Goal: Find specific page/section: Find specific page/section

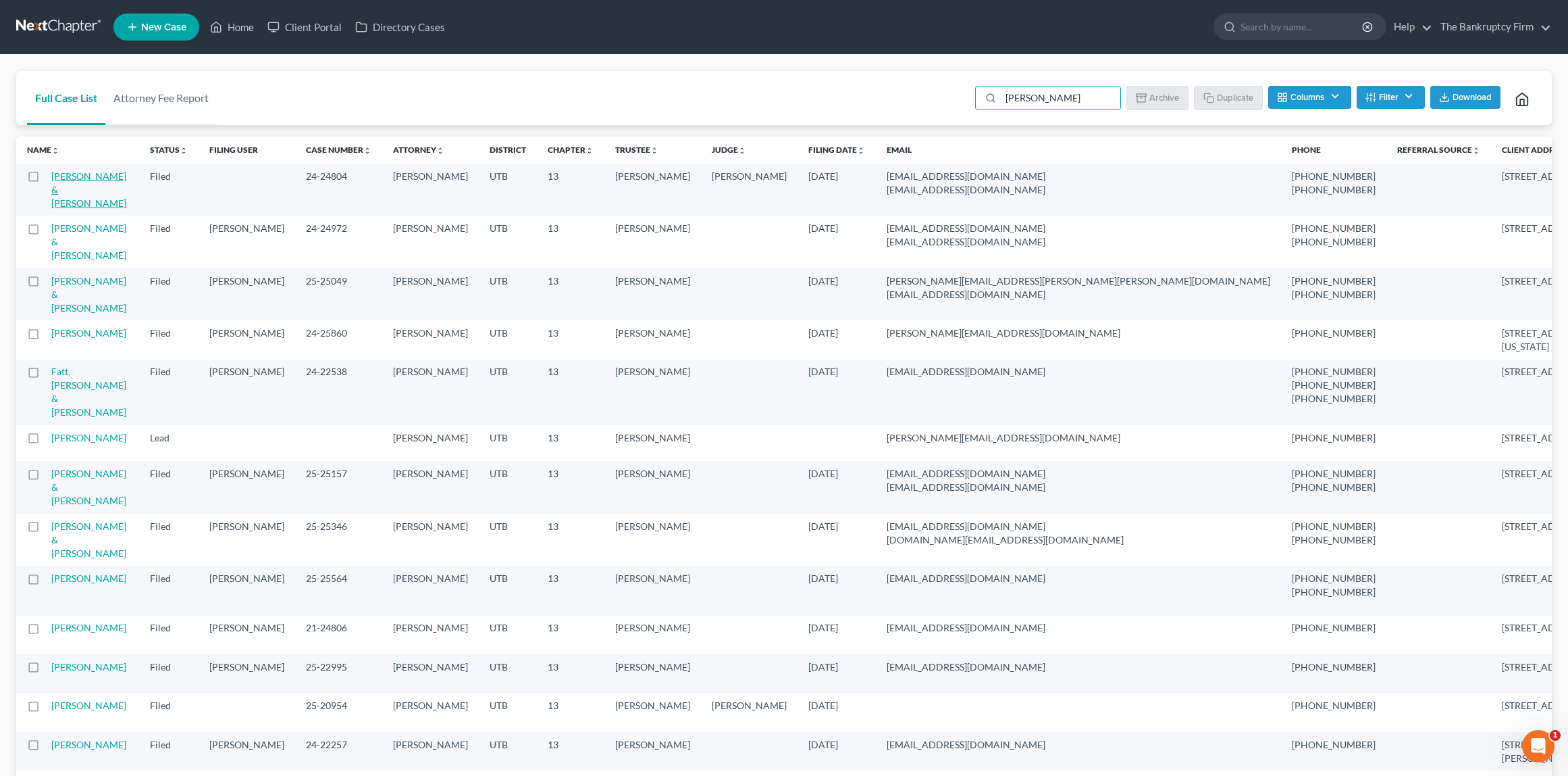
click at [76, 178] on link "[PERSON_NAME] & [PERSON_NAME]" at bounding box center [88, 189] width 75 height 39
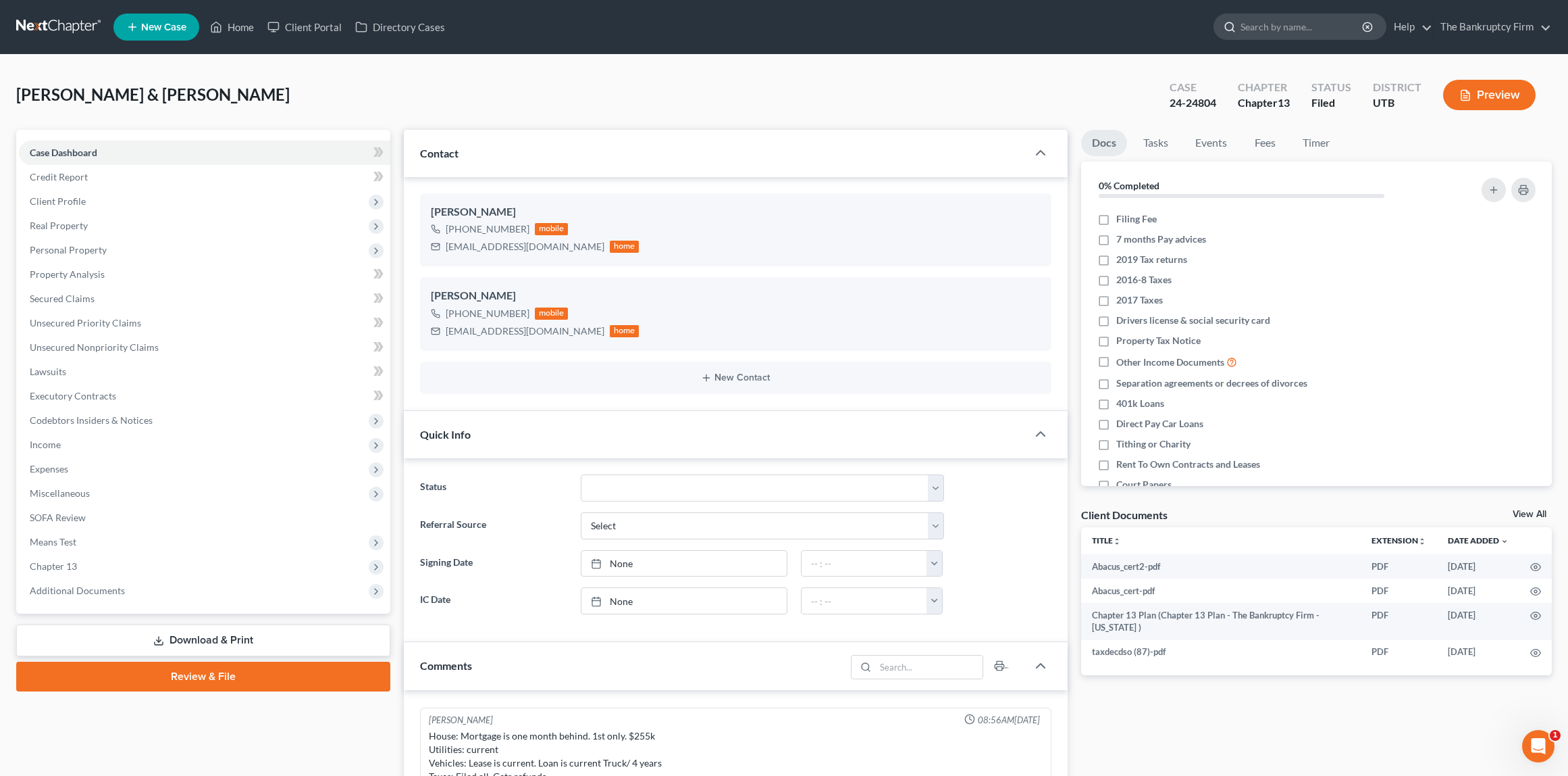
click at [1285, 28] on input "search" at bounding box center [1302, 26] width 123 height 25
type input "hoqwell"
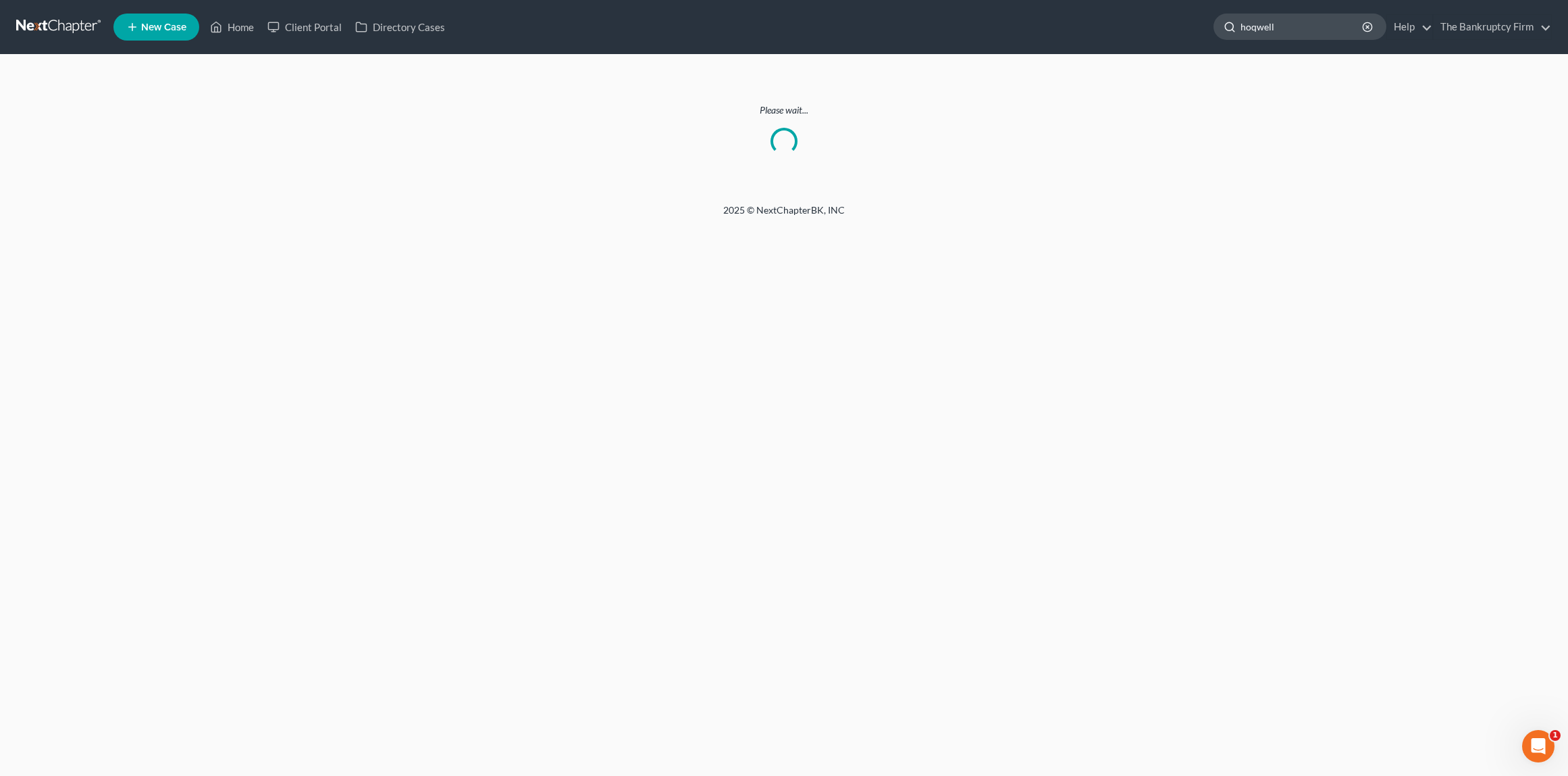
click at [1298, 32] on input "hoqwell" at bounding box center [1302, 26] width 123 height 25
type input "[PERSON_NAME]"
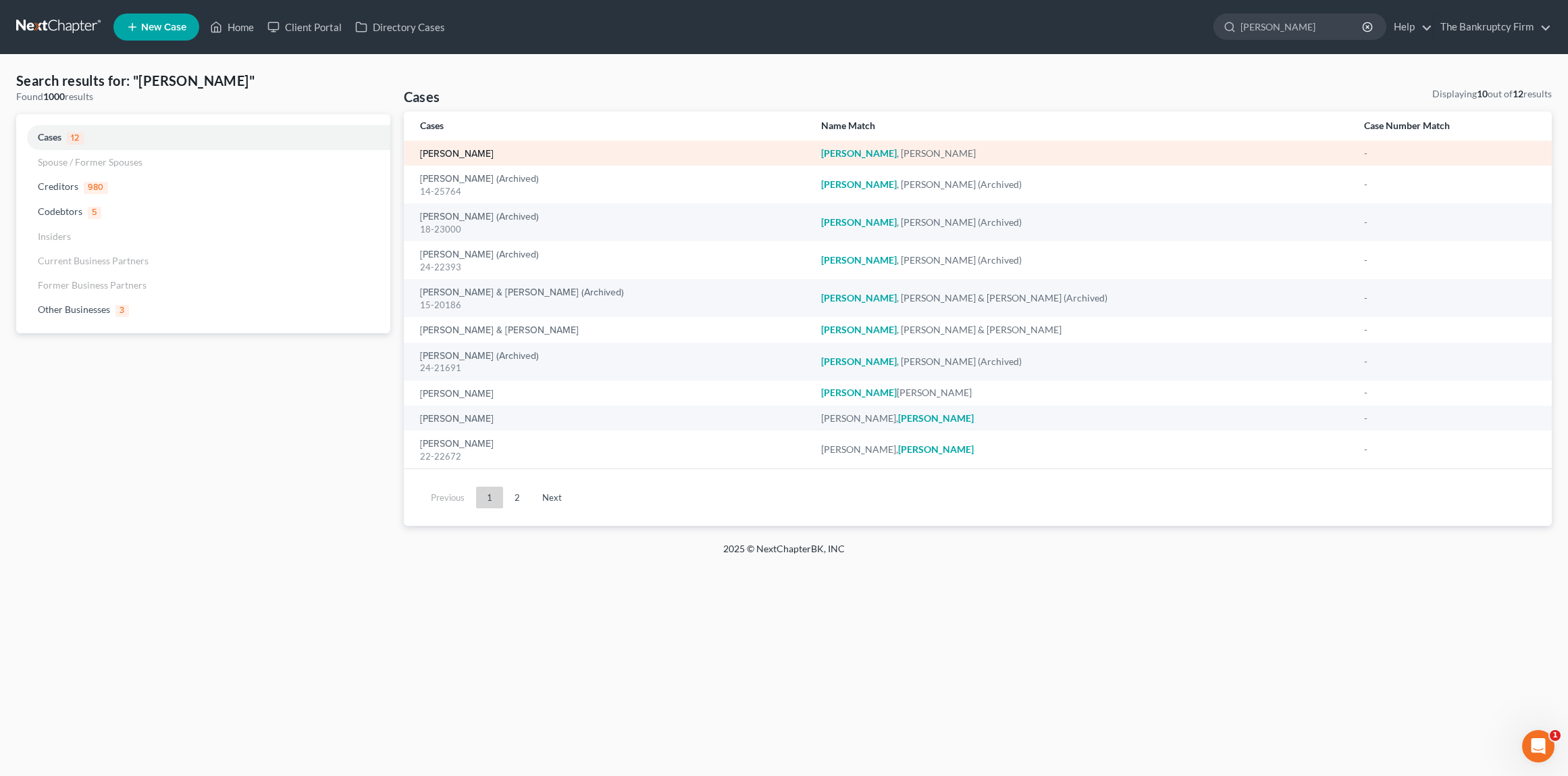
click at [440, 151] on link "[PERSON_NAME]" at bounding box center [456, 154] width 74 height 10
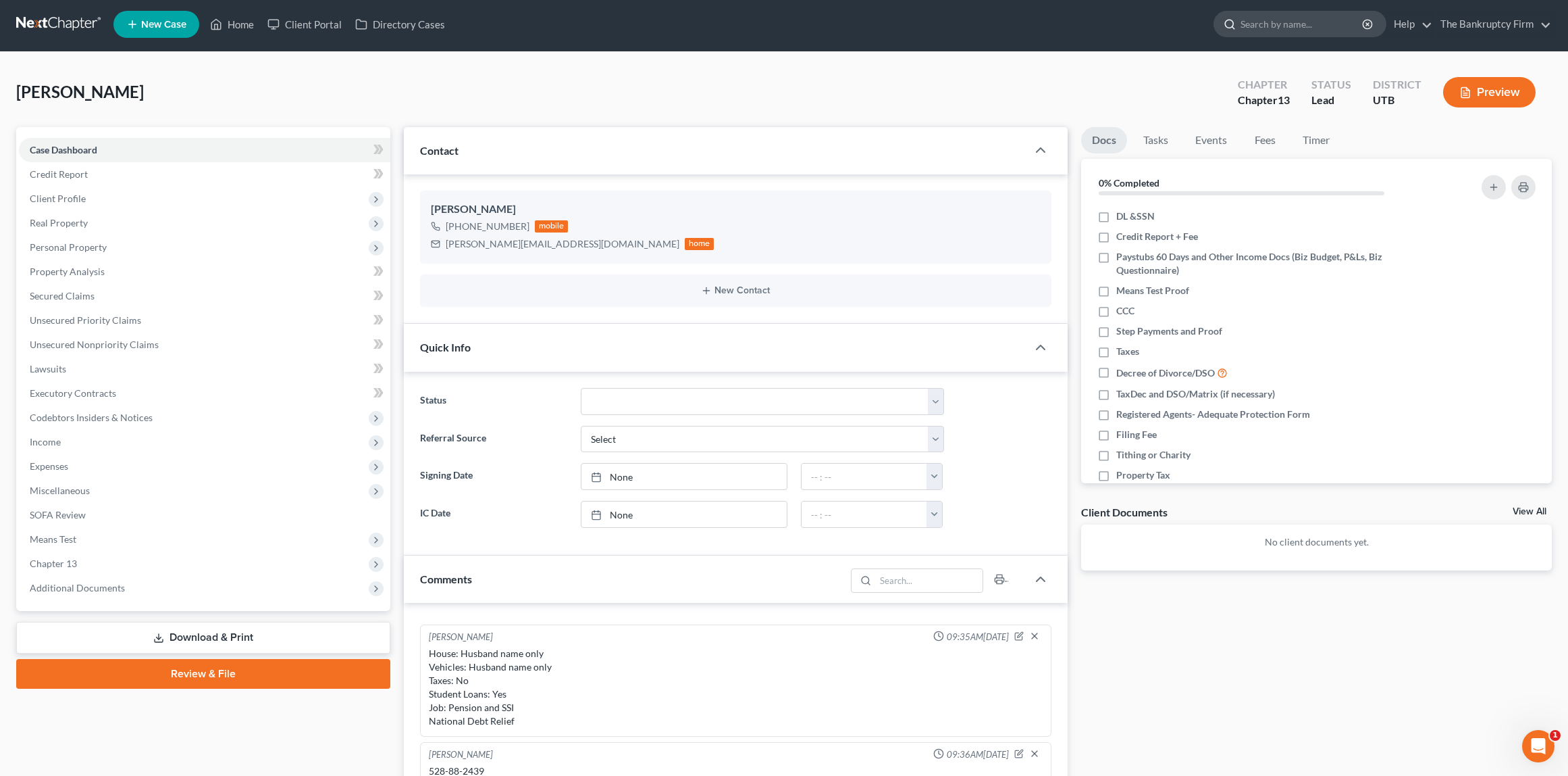
click at [1280, 29] on input "search" at bounding box center [1302, 24] width 123 height 25
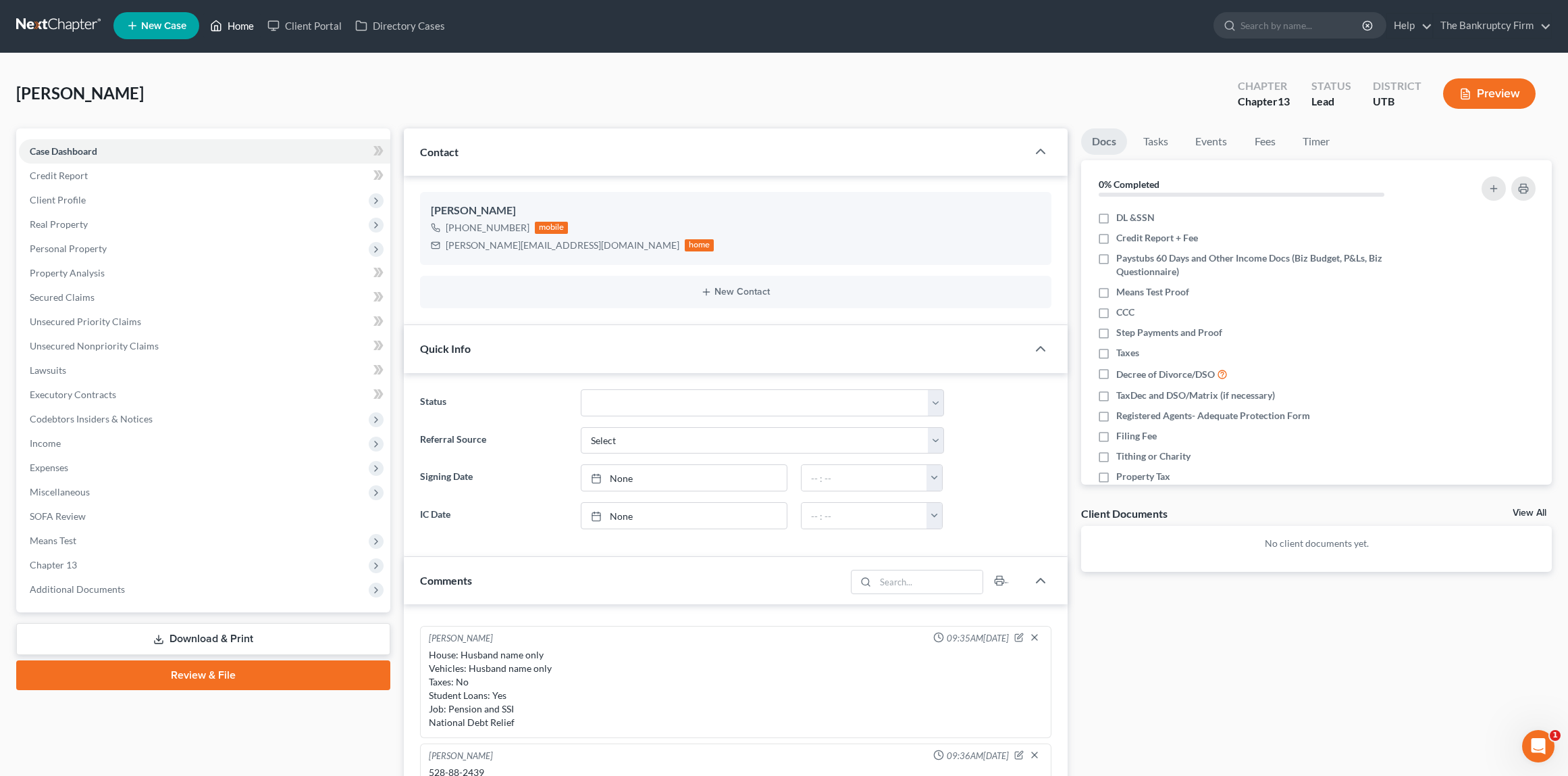
click at [233, 28] on link "Home" at bounding box center [232, 26] width 58 height 24
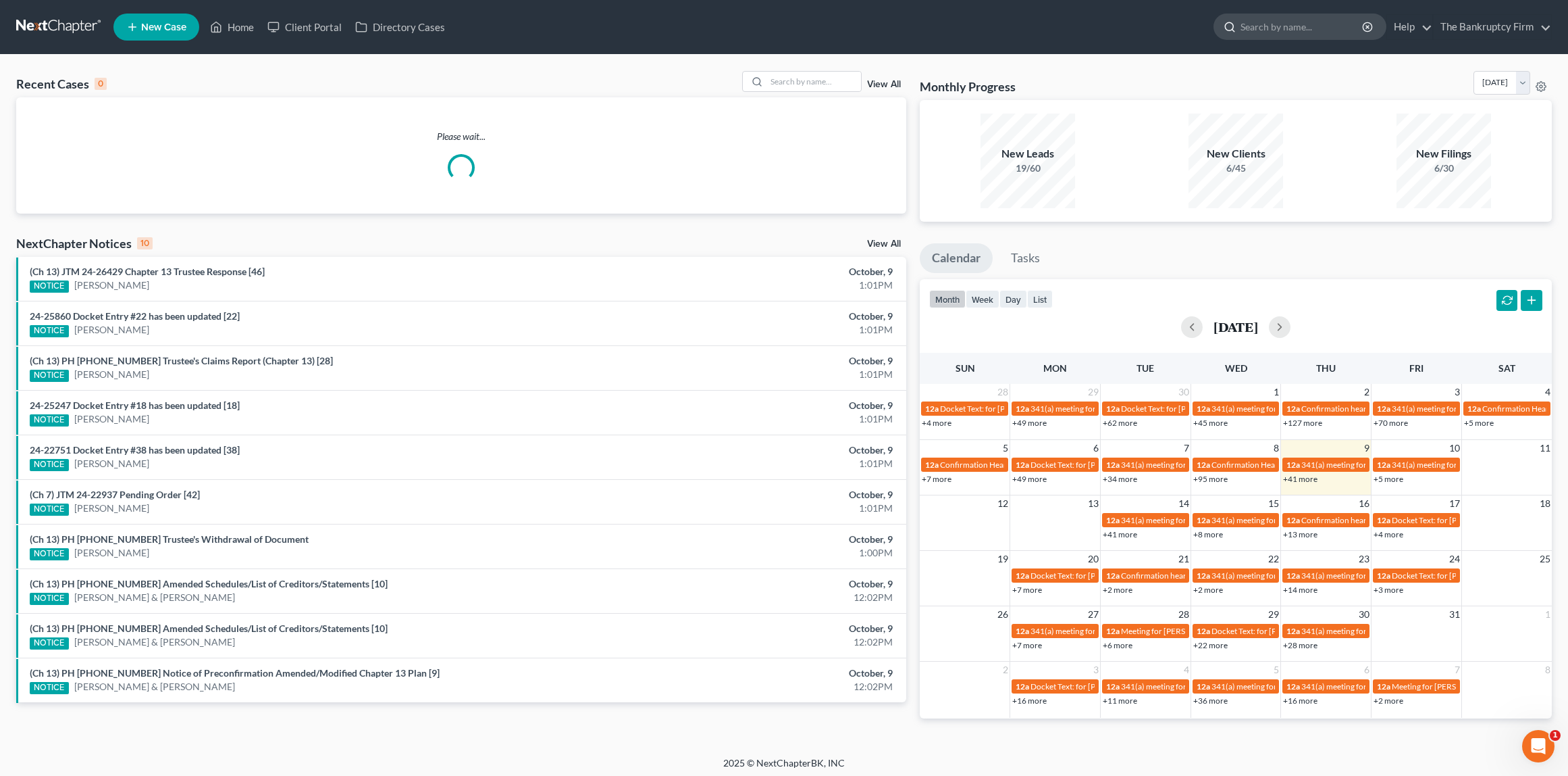
click at [1292, 31] on input "search" at bounding box center [1302, 26] width 123 height 25
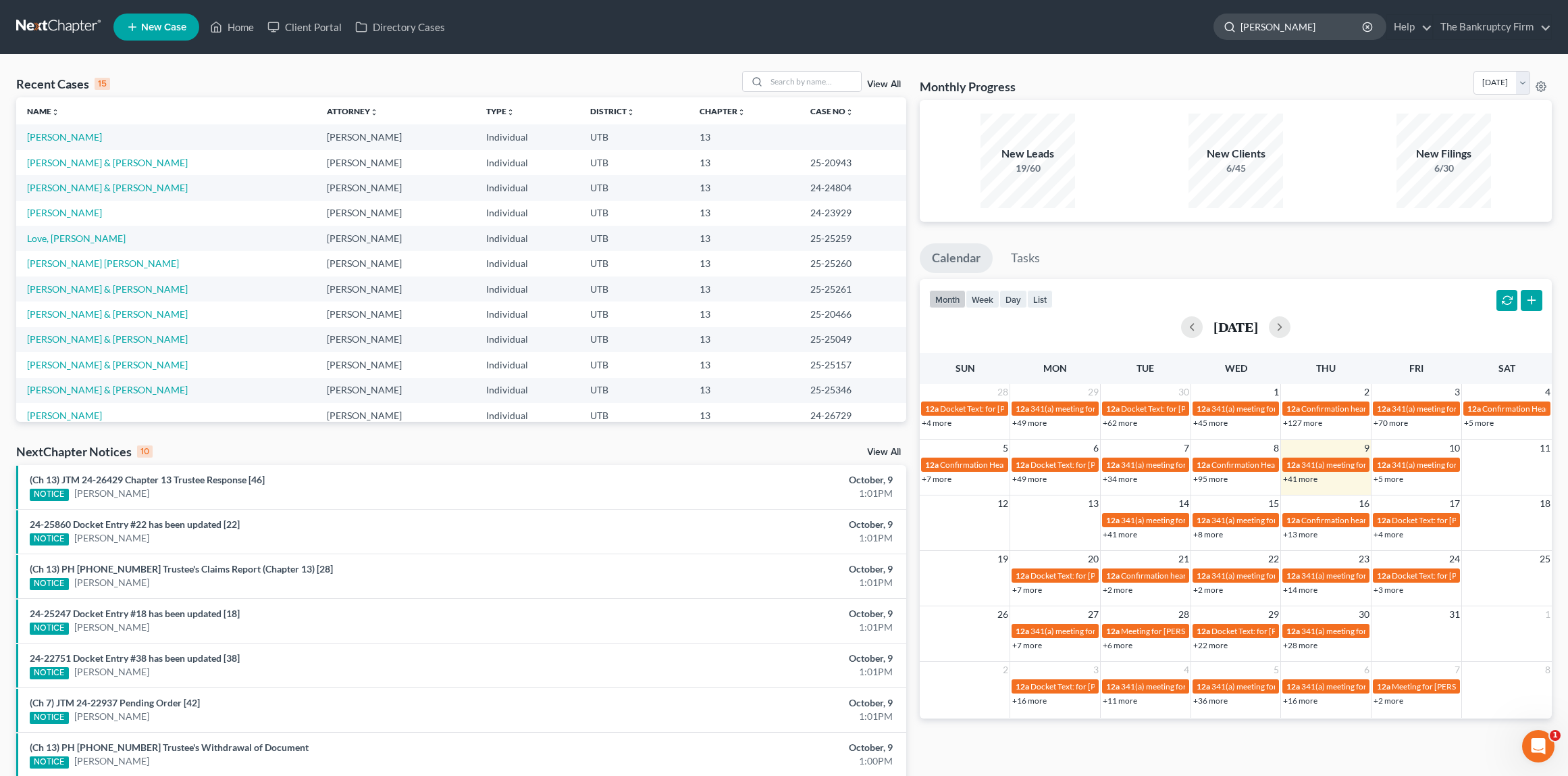
type input "hambline"
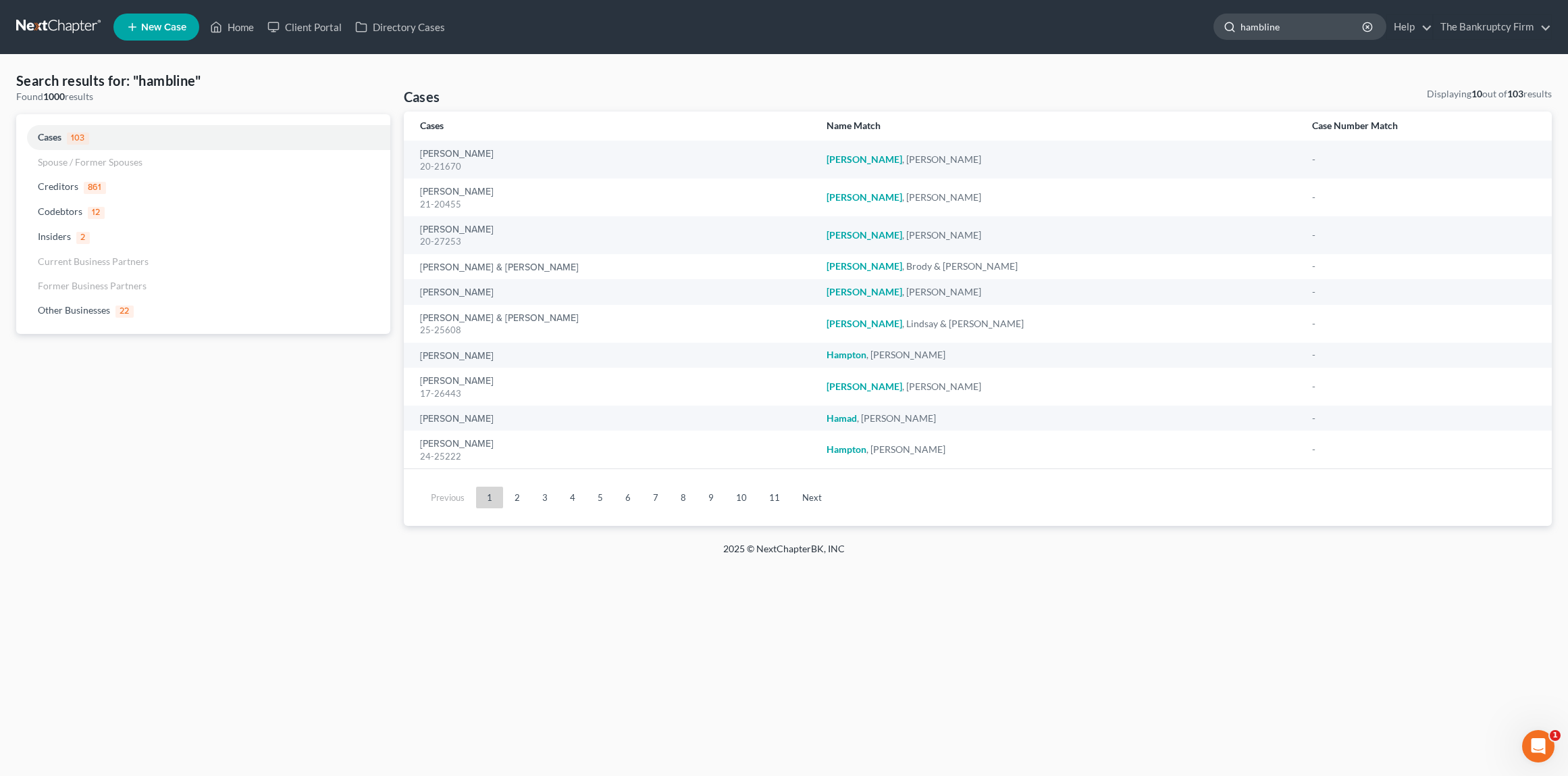
click at [1307, 26] on input "hambline" at bounding box center [1302, 26] width 123 height 25
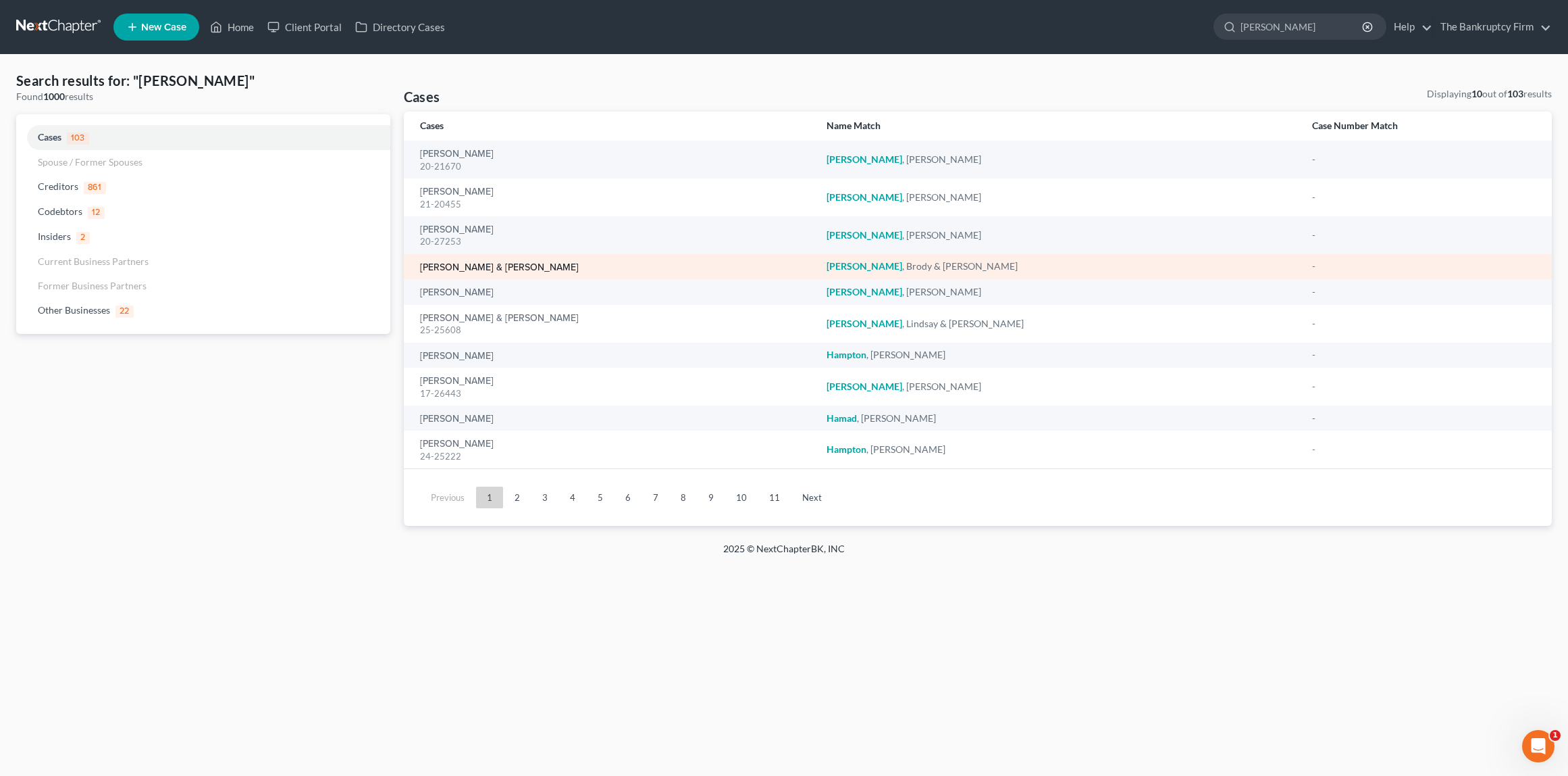
type input "[PERSON_NAME]"
click at [491, 267] on link "[PERSON_NAME] & [PERSON_NAME]" at bounding box center [499, 268] width 159 height 10
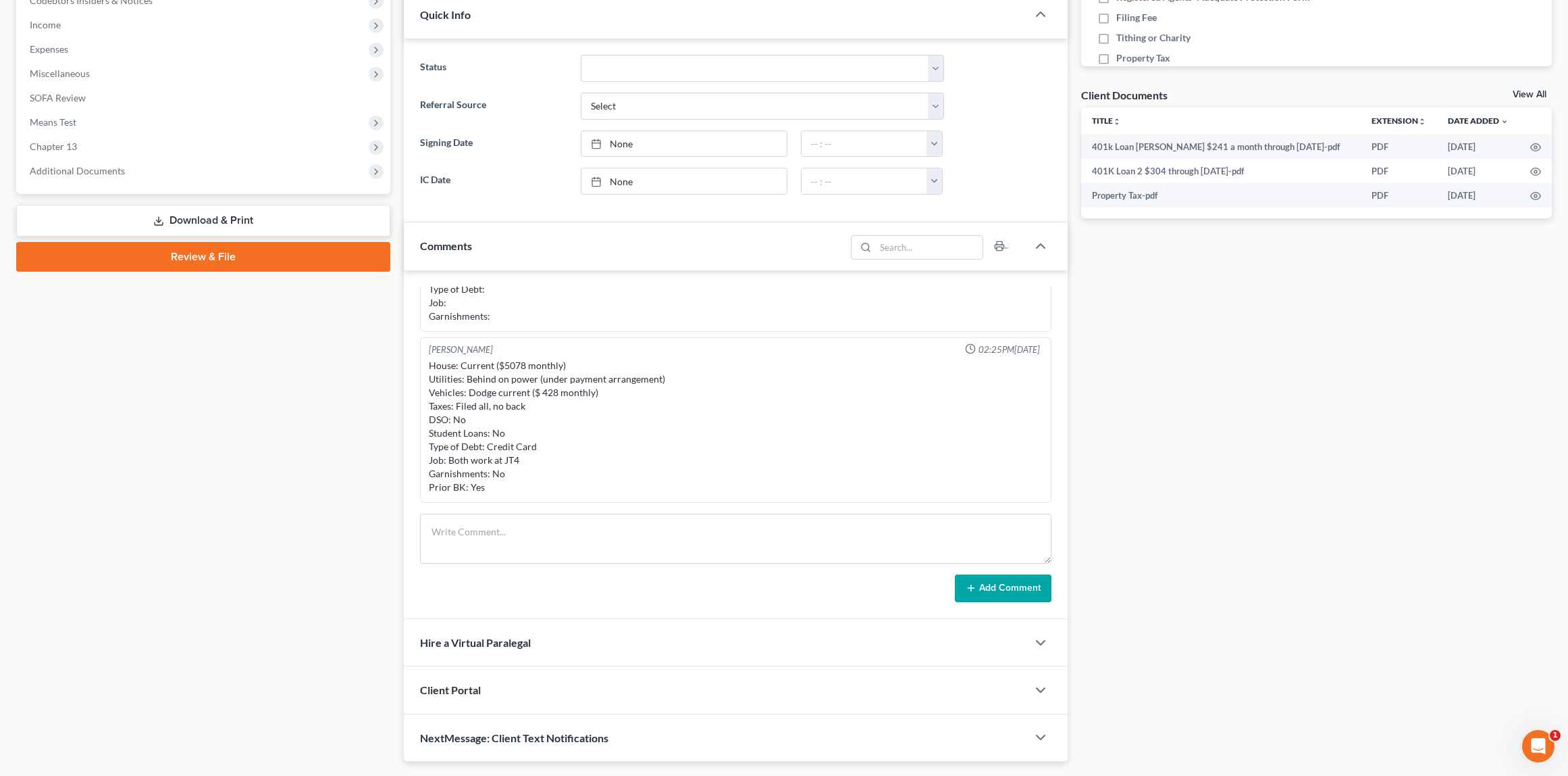
scroll to position [418, 0]
click at [285, 441] on div "Case Dashboard Payments Invoices Payments Payments Credit Report Client Profile" at bounding box center [204, 238] width 388 height 1052
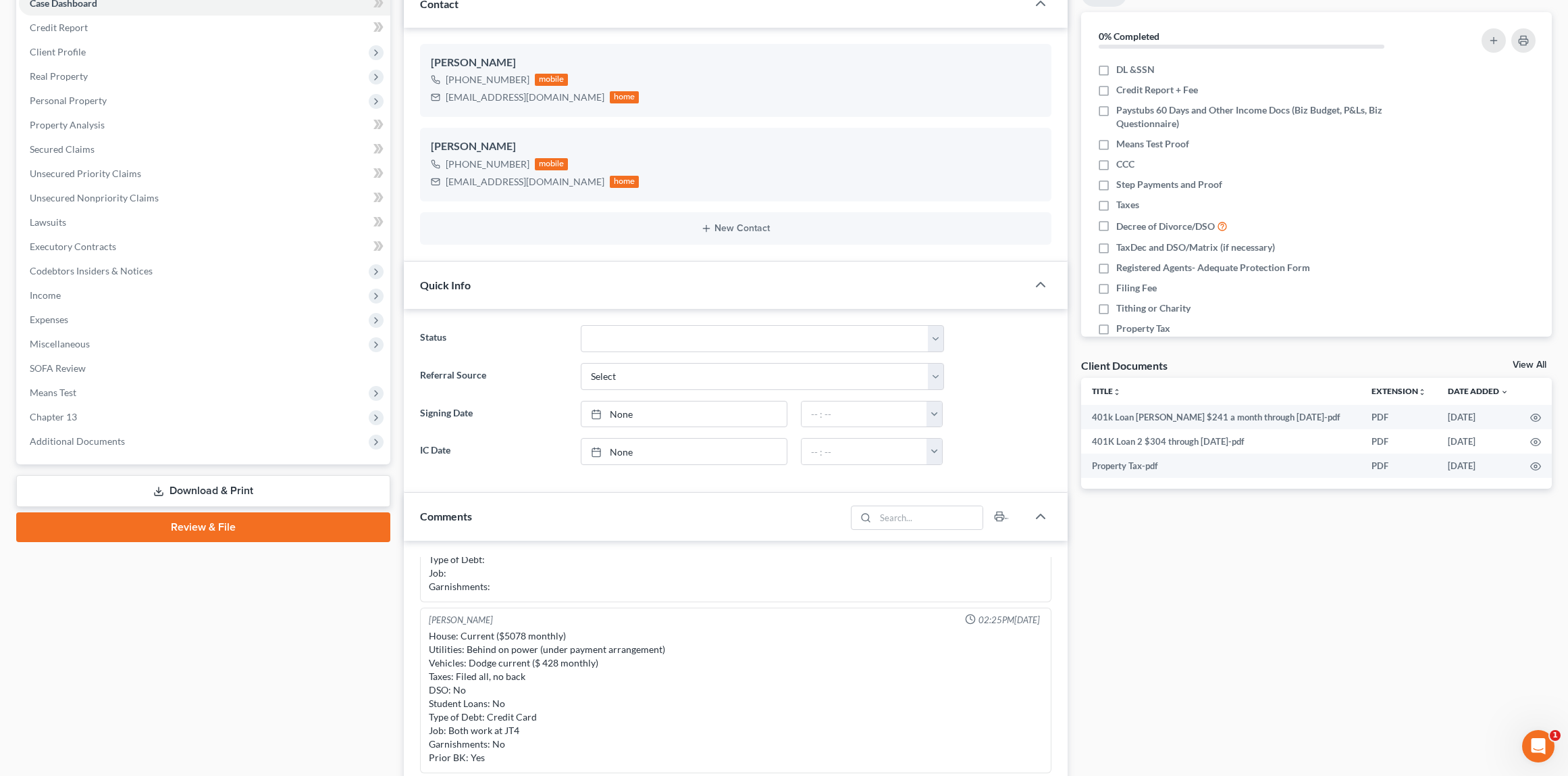
scroll to position [0, 0]
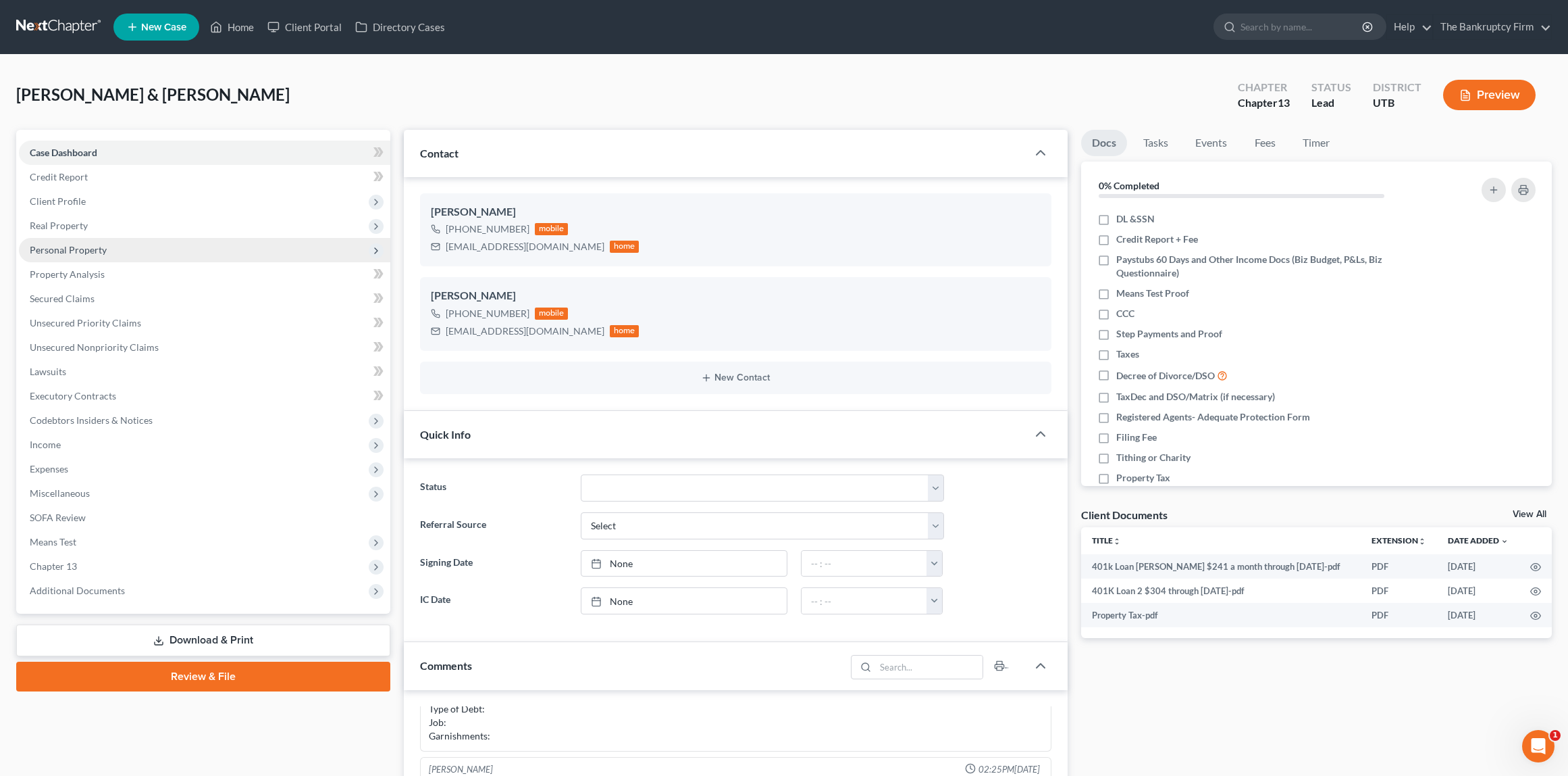
click at [81, 245] on span "Personal Property" at bounding box center [68, 250] width 77 height 12
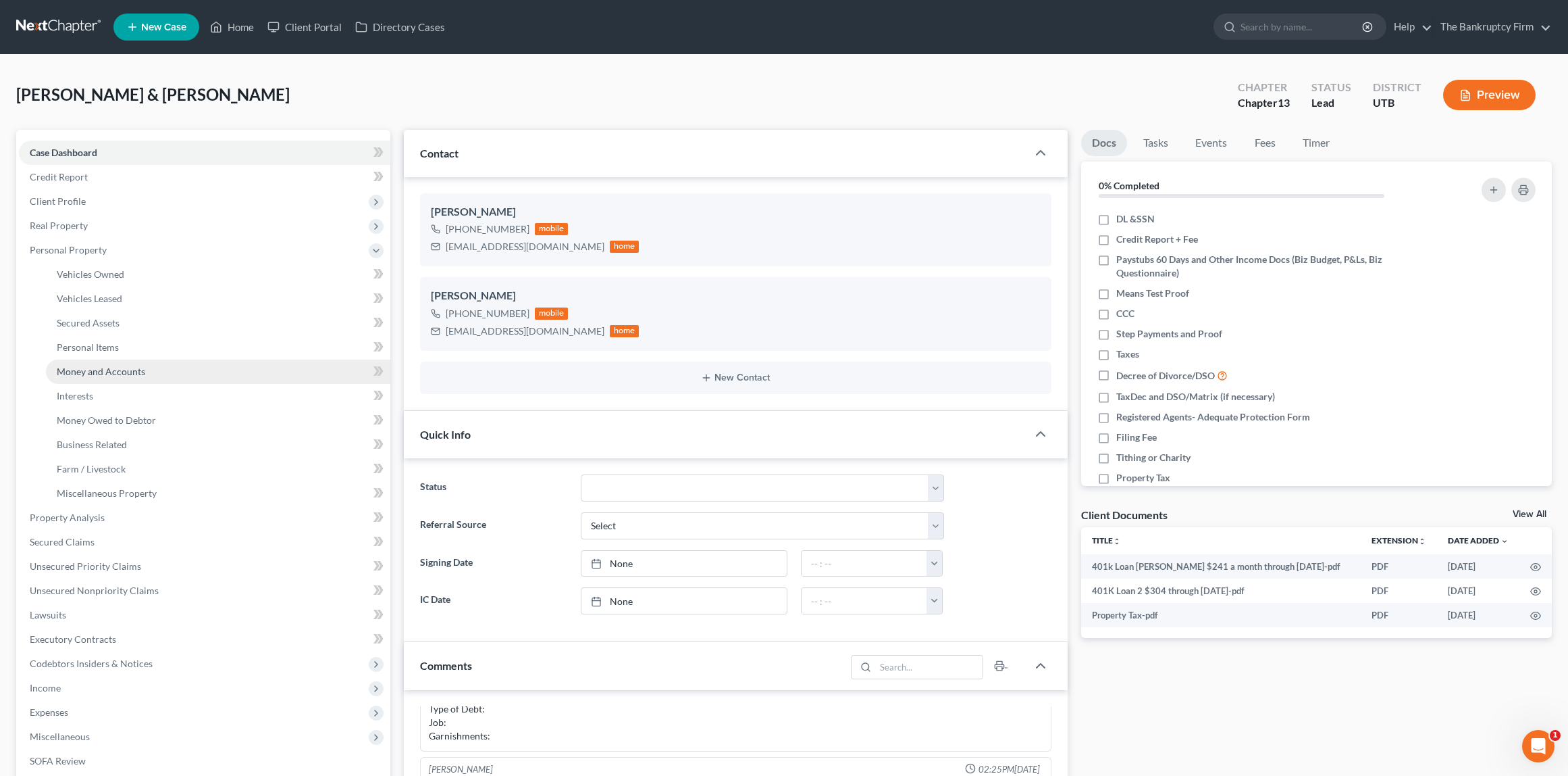
click at [103, 370] on span "Money and Accounts" at bounding box center [100, 371] width 88 height 12
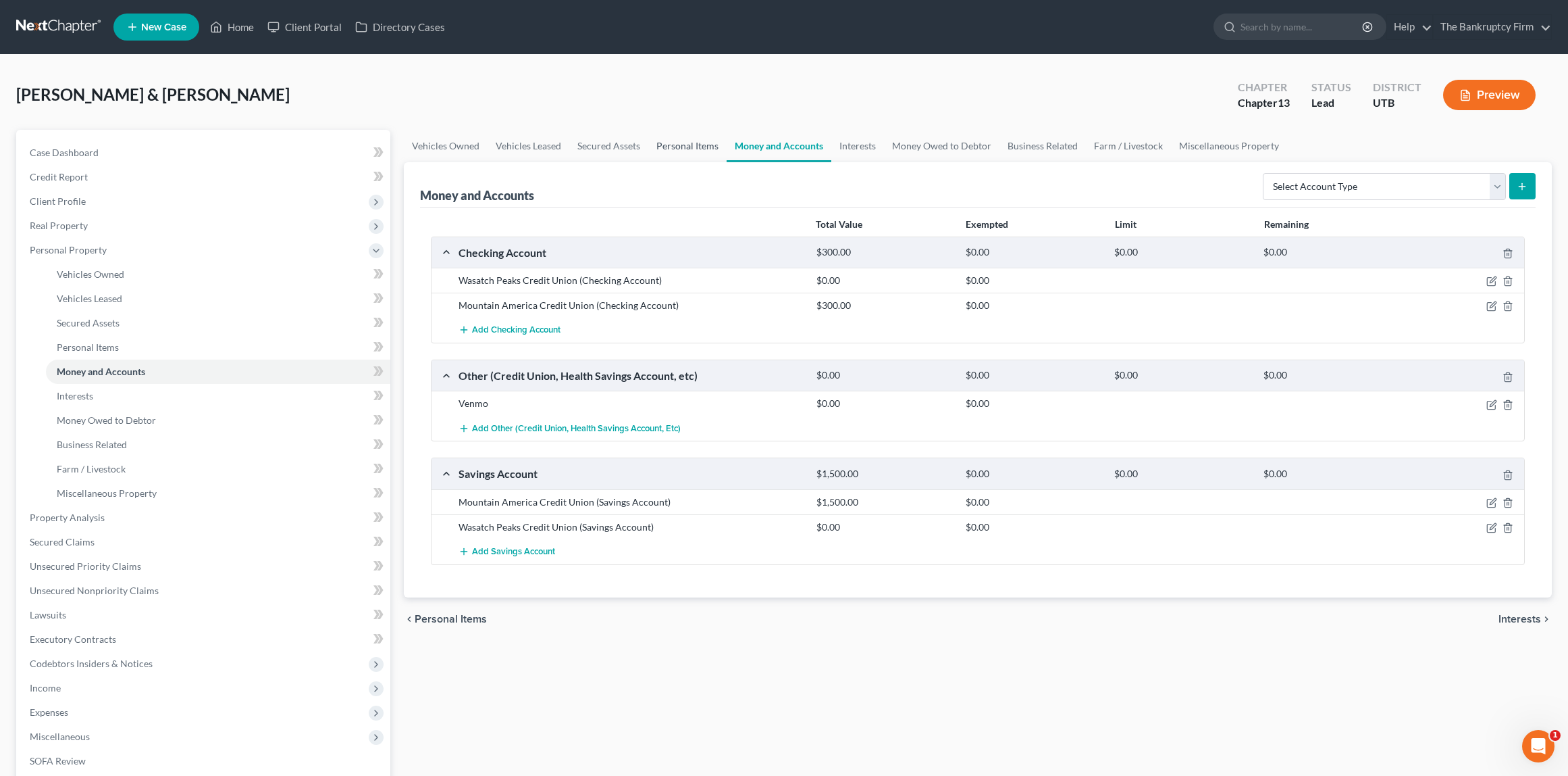
click at [675, 142] on link "Personal Items" at bounding box center [687, 145] width 79 height 33
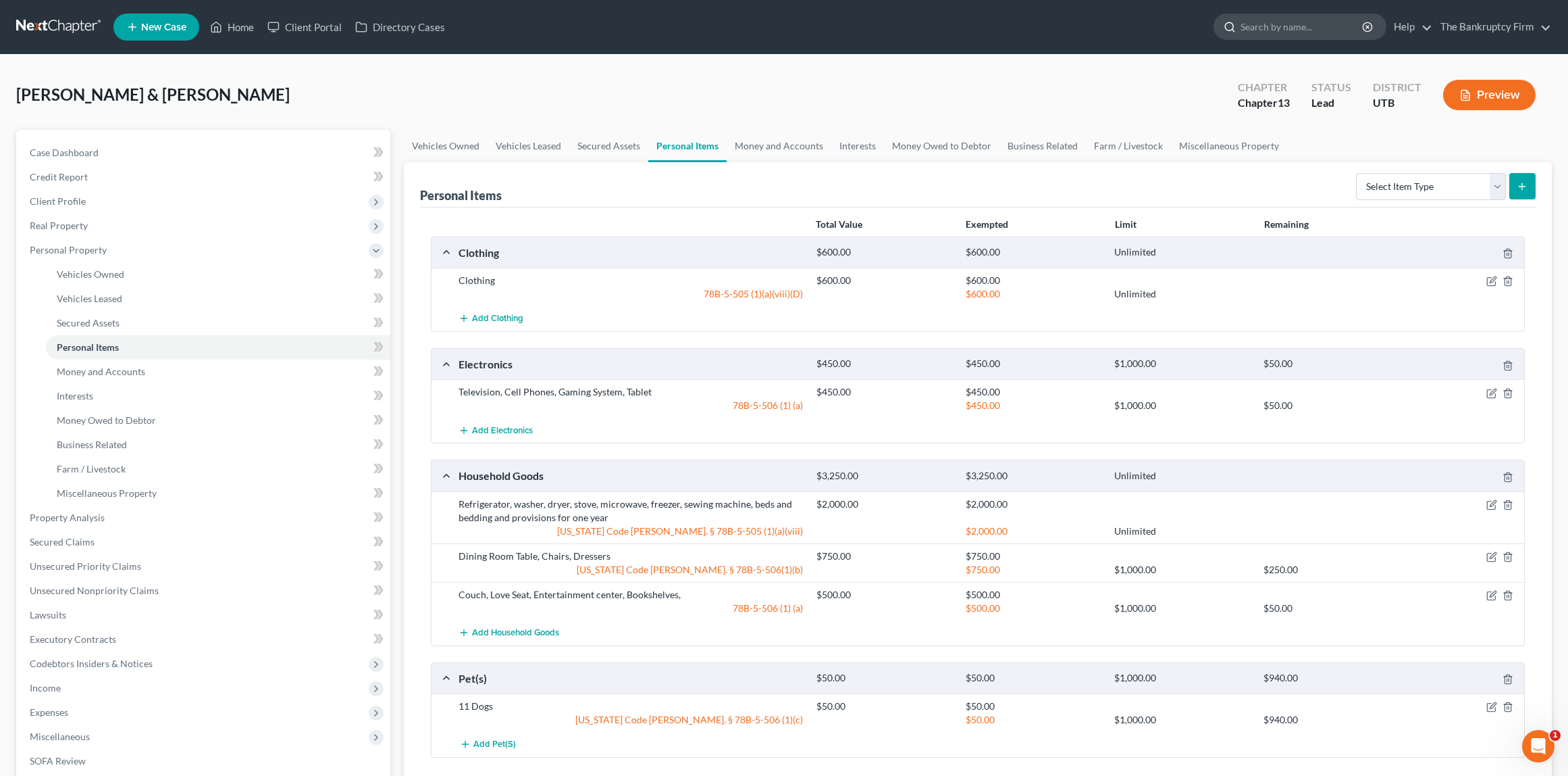
click at [1261, 31] on input "search" at bounding box center [1302, 26] width 123 height 25
type input "love"
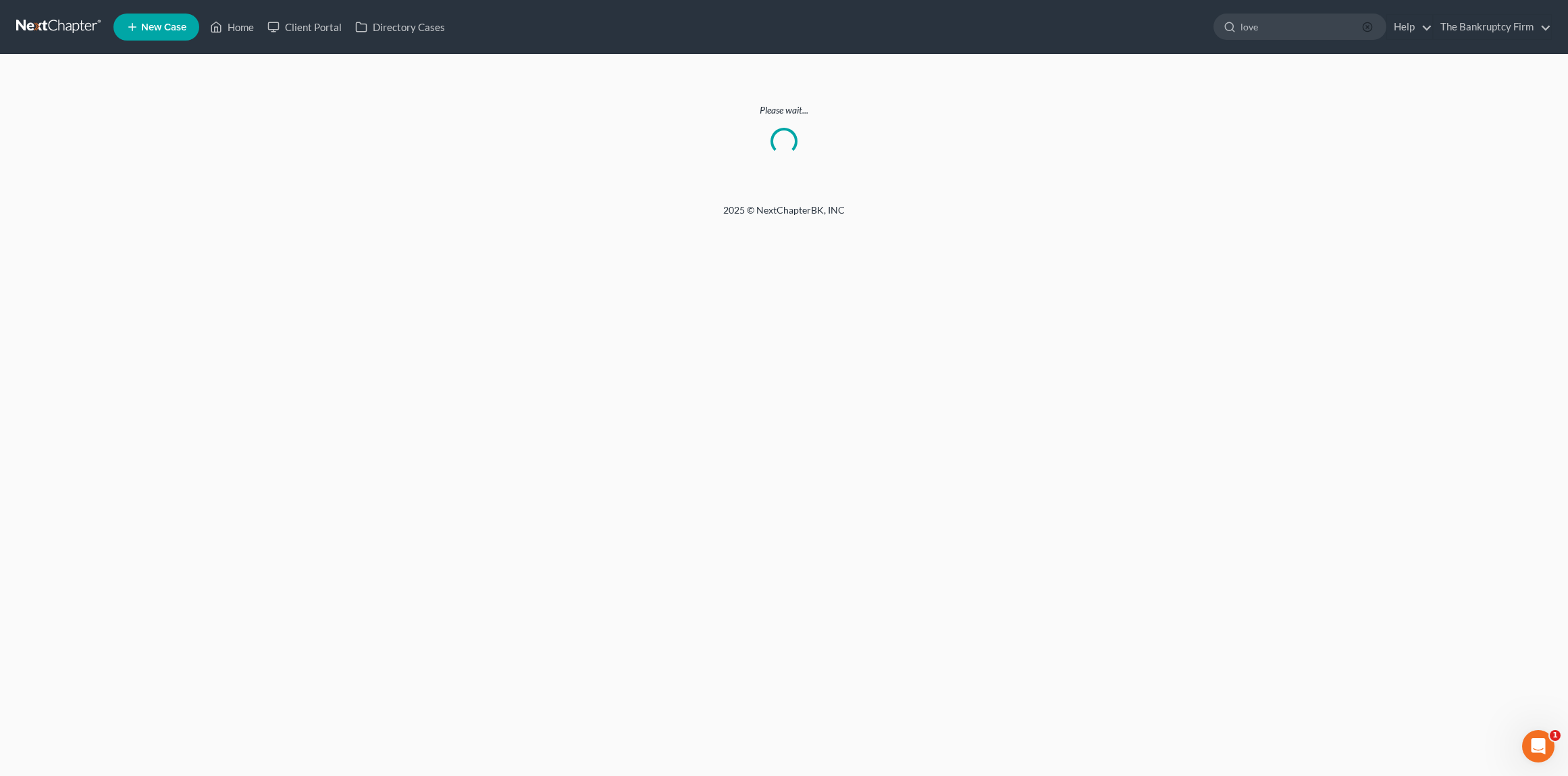
click at [1369, 29] on icon "button" at bounding box center [1367, 27] width 11 height 11
click at [236, 31] on link "Home" at bounding box center [232, 27] width 58 height 24
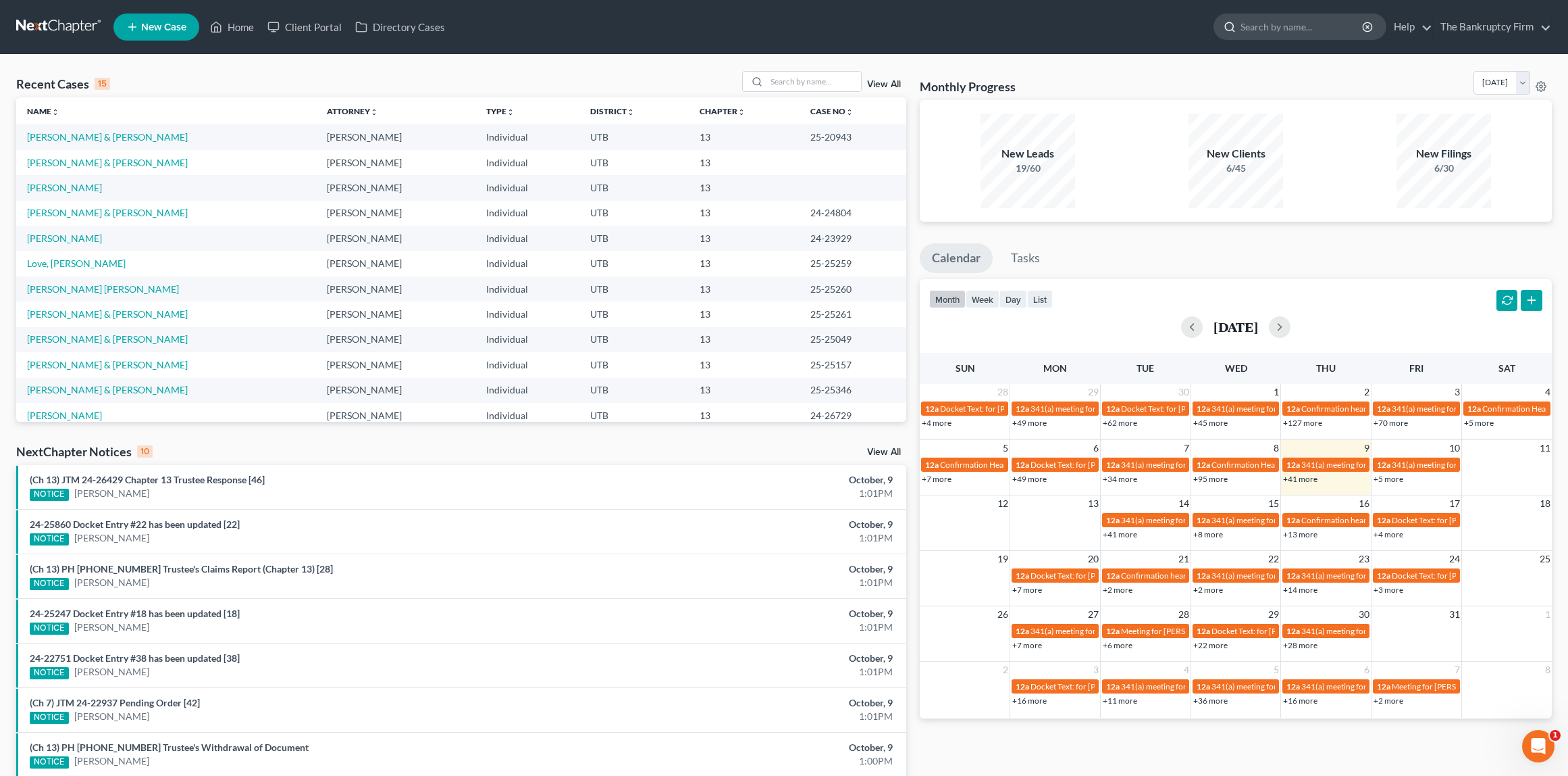
click at [885, 86] on link "View All" at bounding box center [884, 85] width 34 height 10
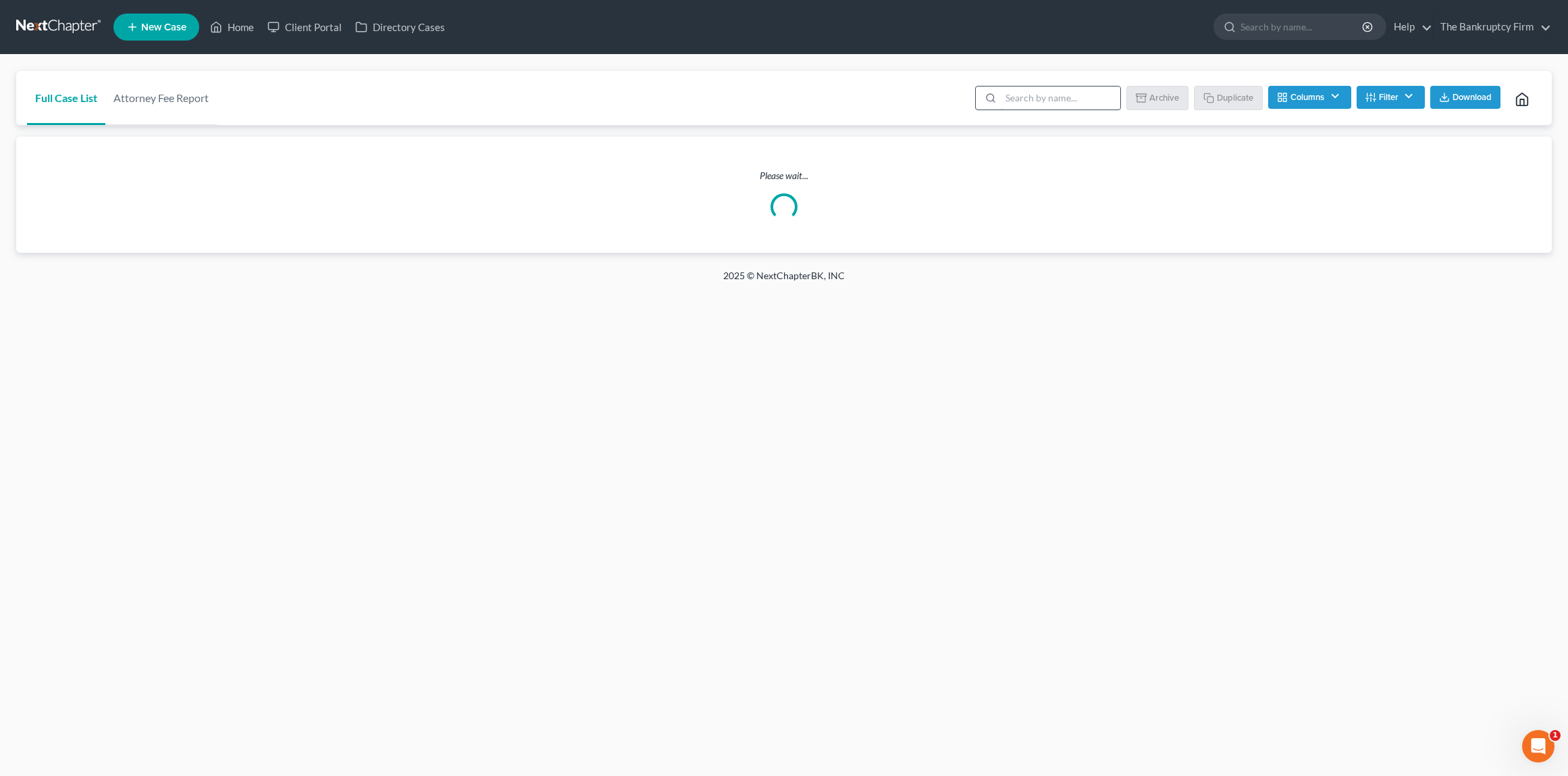
click at [1031, 96] on input "search" at bounding box center [1060, 97] width 119 height 23
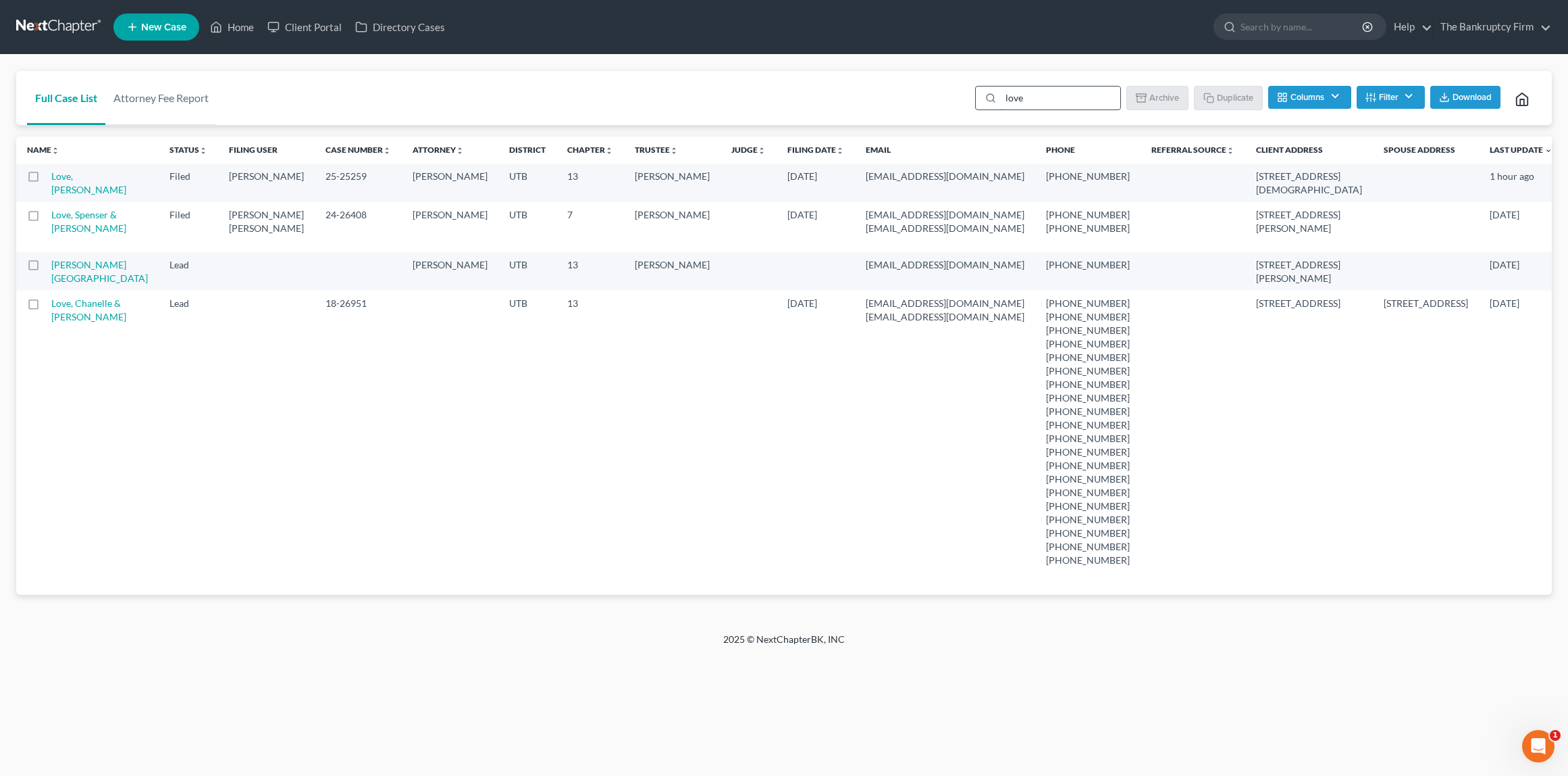
click at [1042, 97] on input "love" at bounding box center [1060, 97] width 119 height 23
click at [485, 87] on div "Full Case List Attorney Fee Report love Batch Download Archive Un-archive Dupli…" at bounding box center [784, 97] width 1535 height 55
click at [1056, 94] on input "love" at bounding box center [1060, 97] width 119 height 23
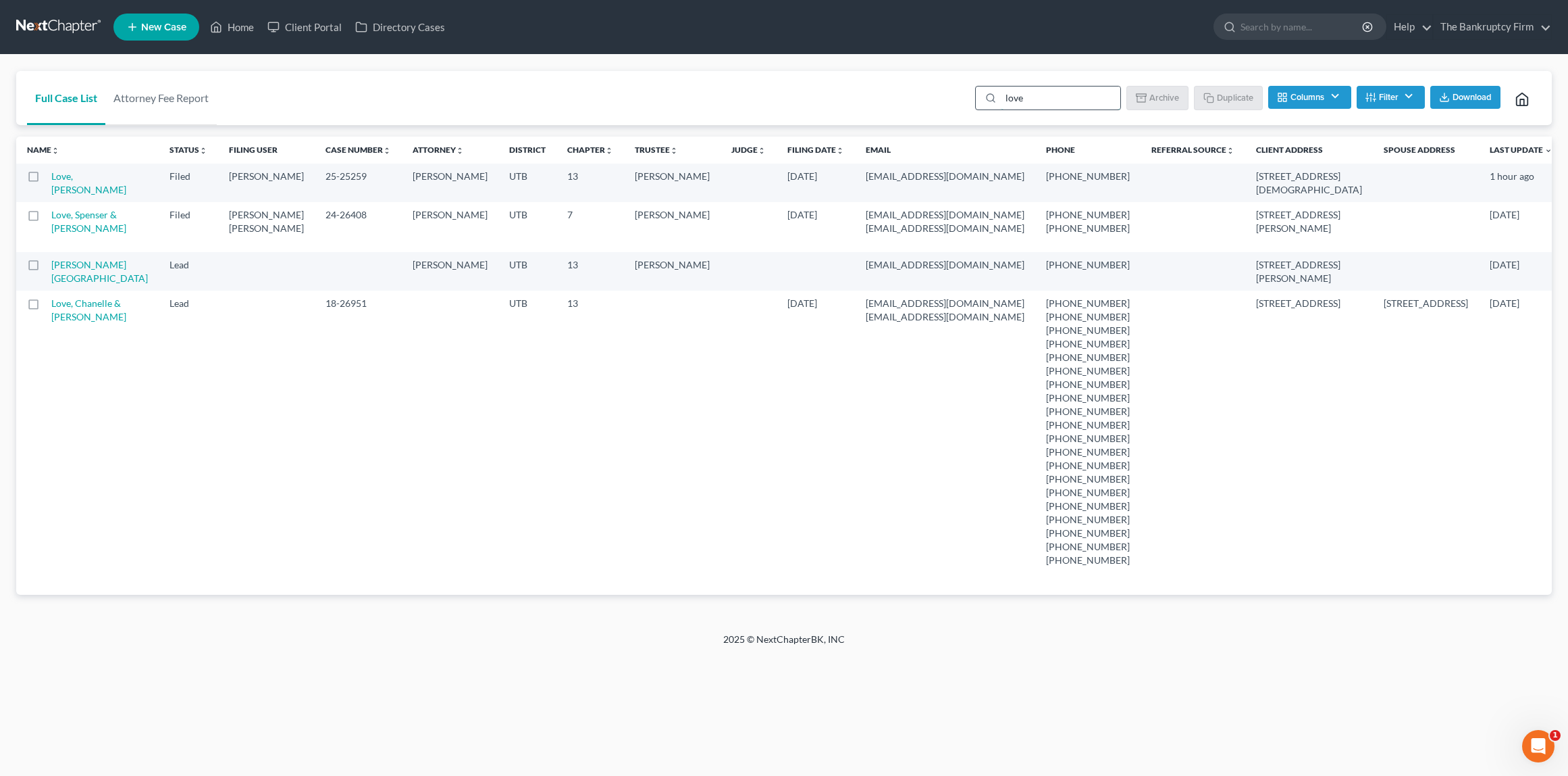
click at [1056, 94] on input "love" at bounding box center [1060, 97] width 119 height 23
type input "[PERSON_NAME]"
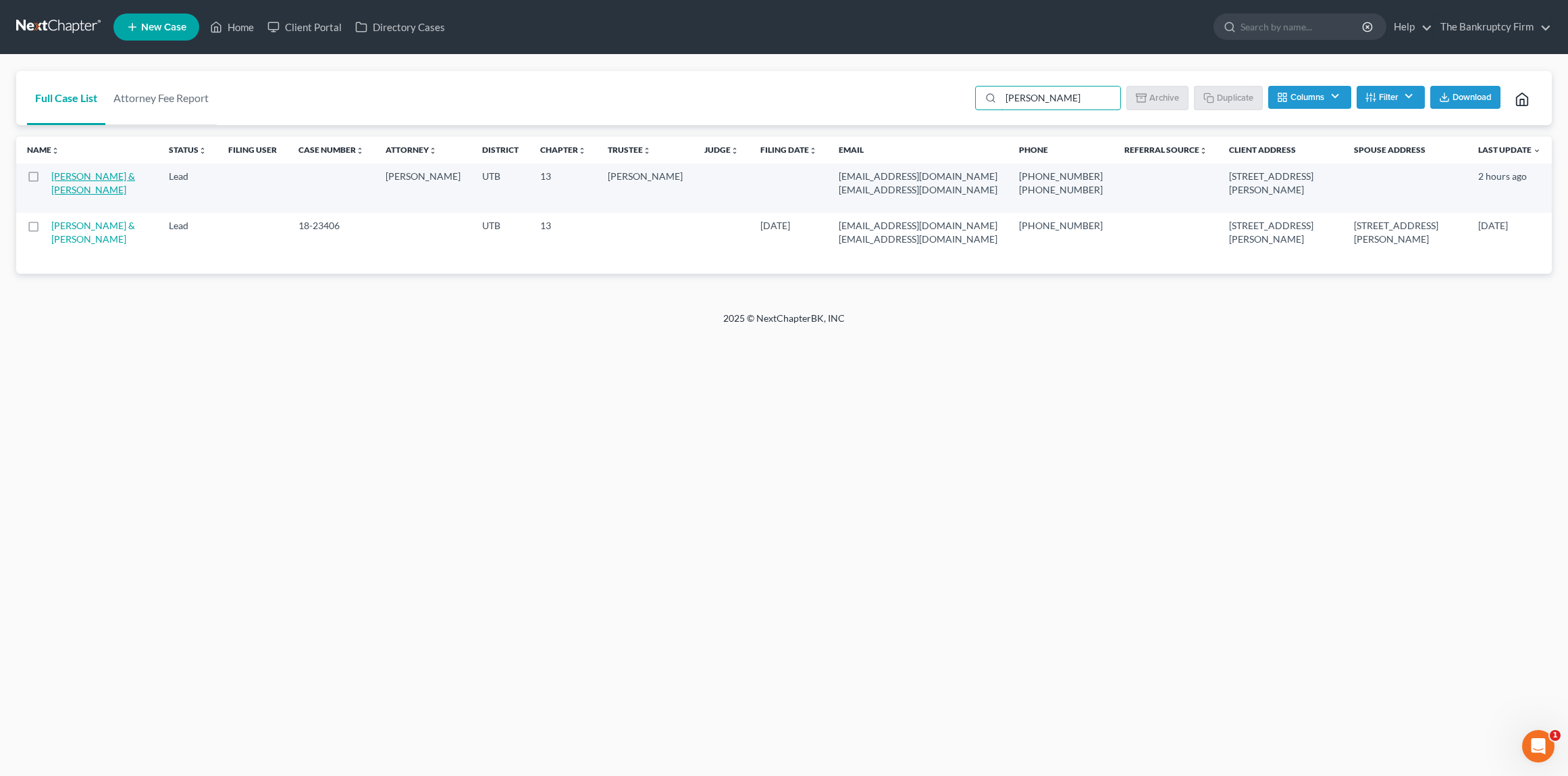
click at [67, 171] on link "[PERSON_NAME] & [PERSON_NAME]" at bounding box center [93, 182] width 84 height 25
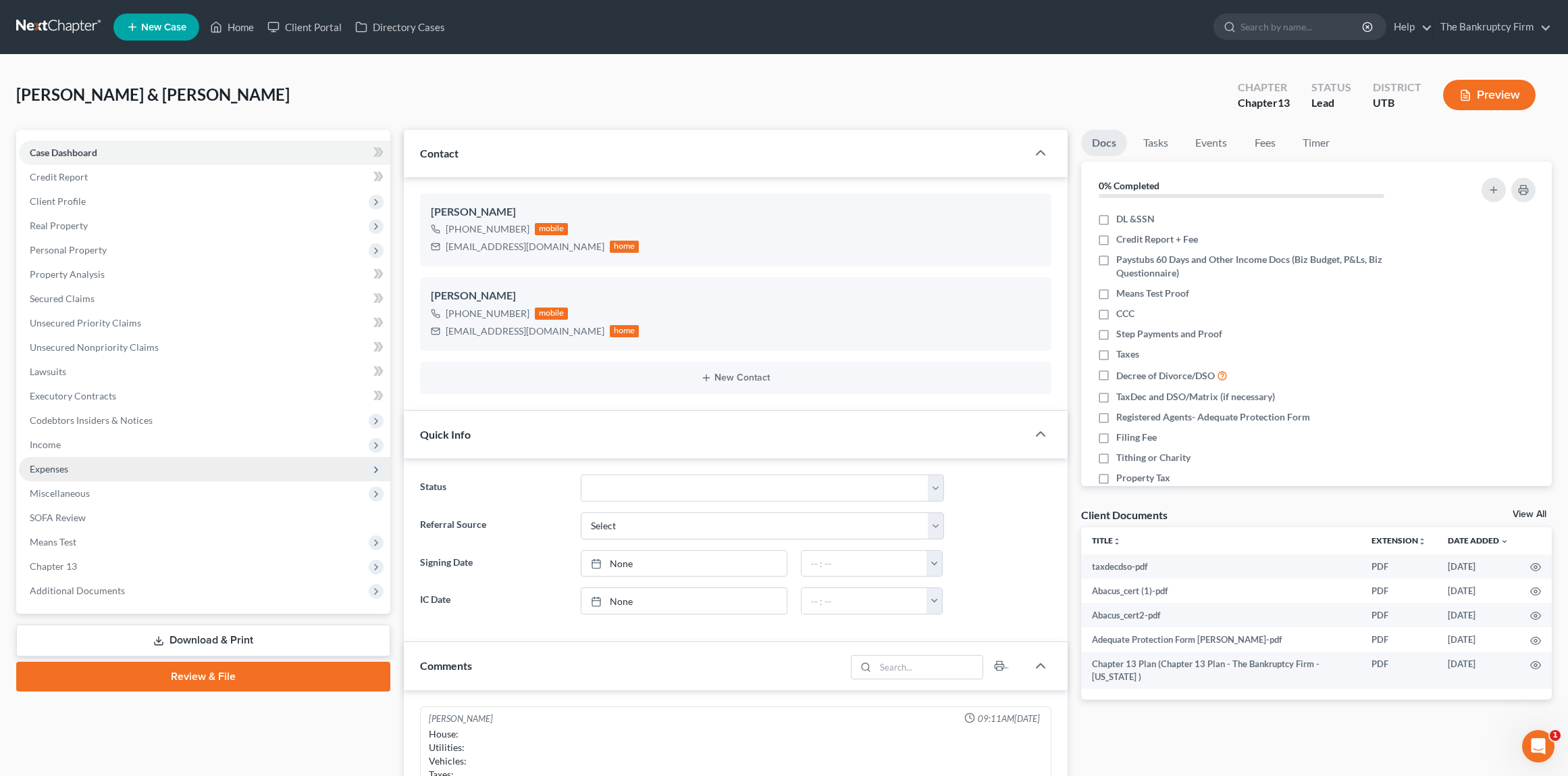
scroll to position [67, 0]
drag, startPoint x: 133, startPoint y: 593, endPoint x: 250, endPoint y: 566, distance: 120.1
click at [134, 593] on span "Additional Documents" at bounding box center [204, 590] width 371 height 24
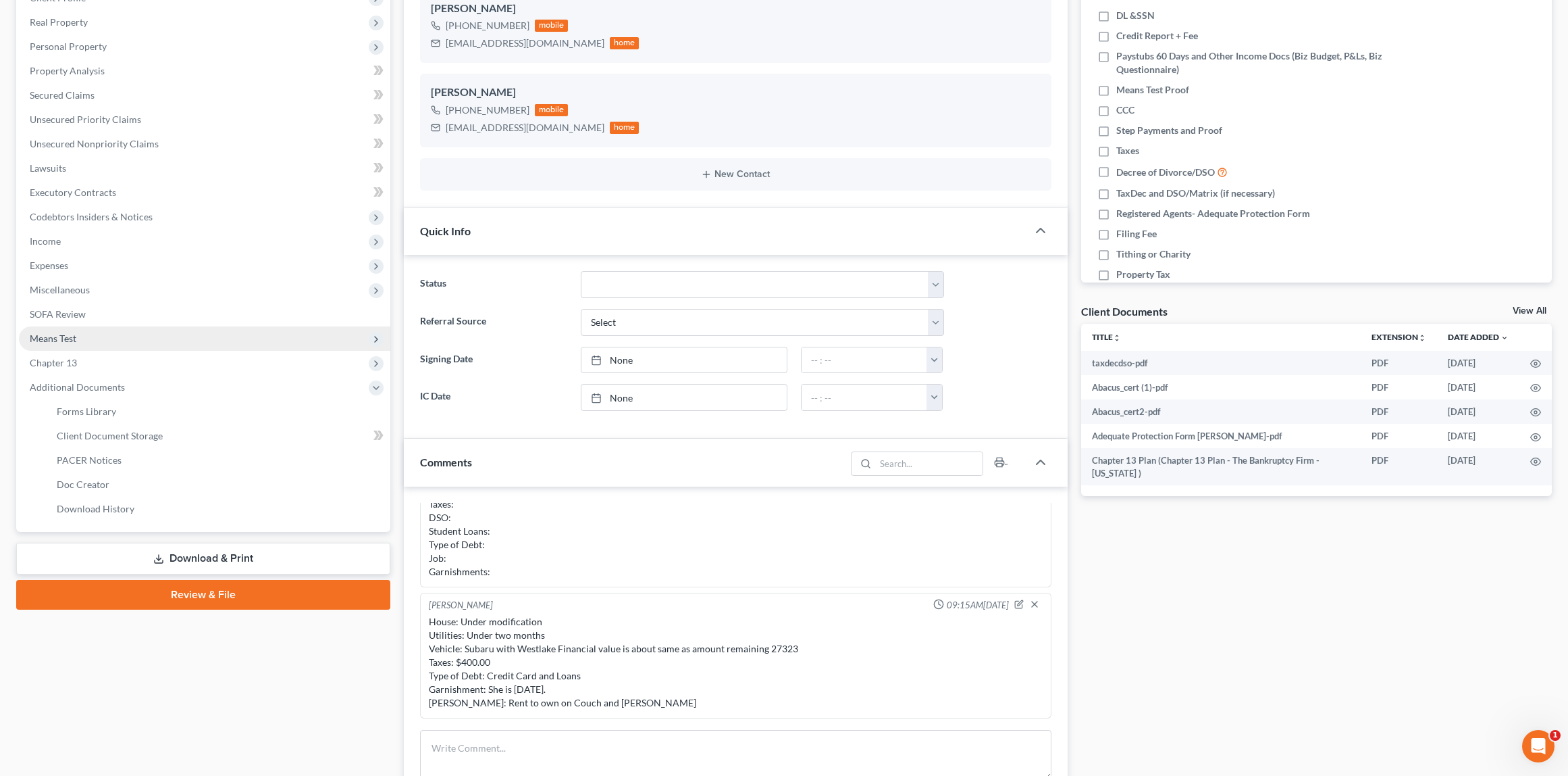
scroll to position [301, 0]
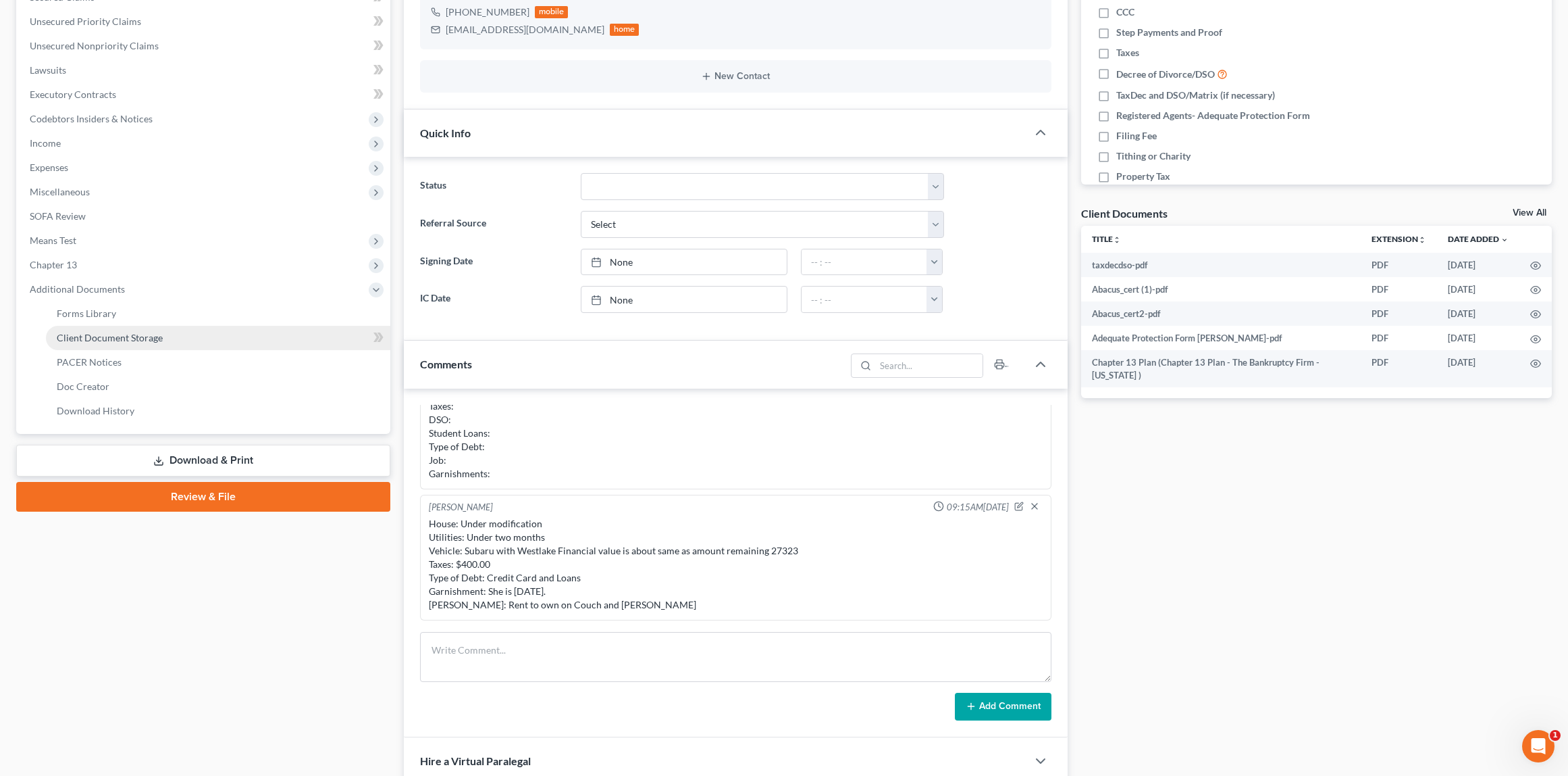
click at [114, 337] on span "Client Document Storage" at bounding box center [109, 337] width 106 height 12
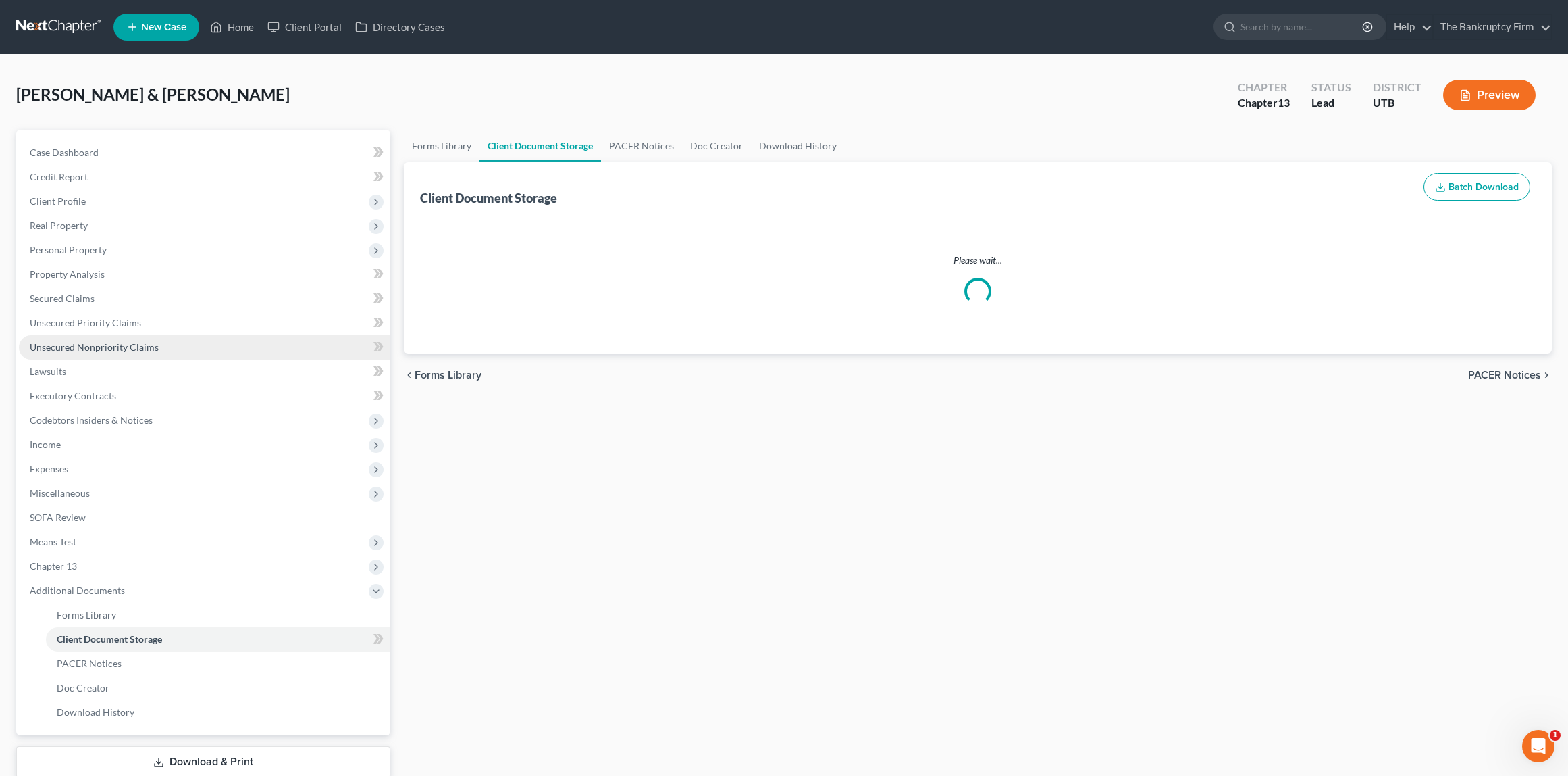
select select "26"
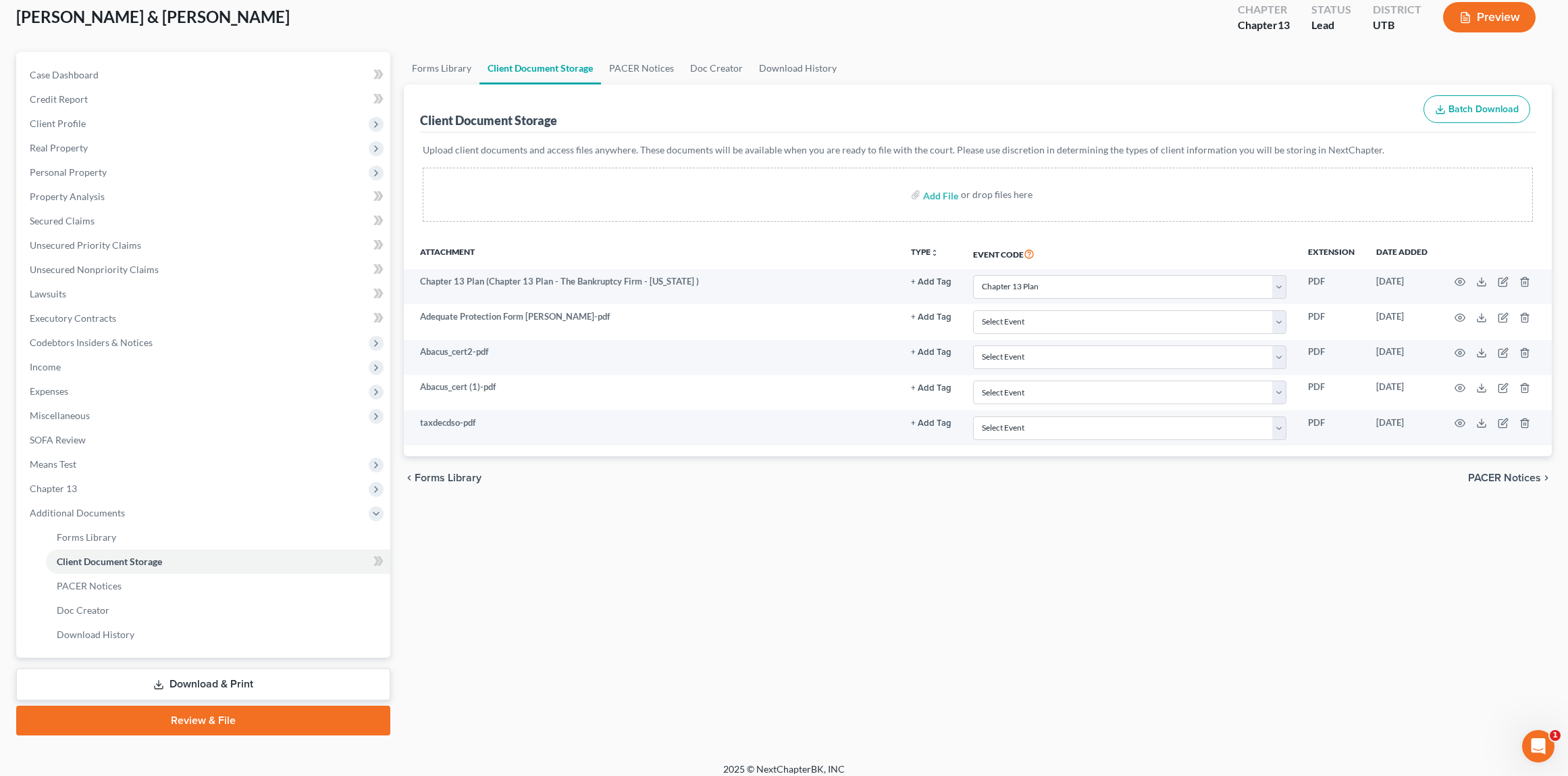
scroll to position [89, 0]
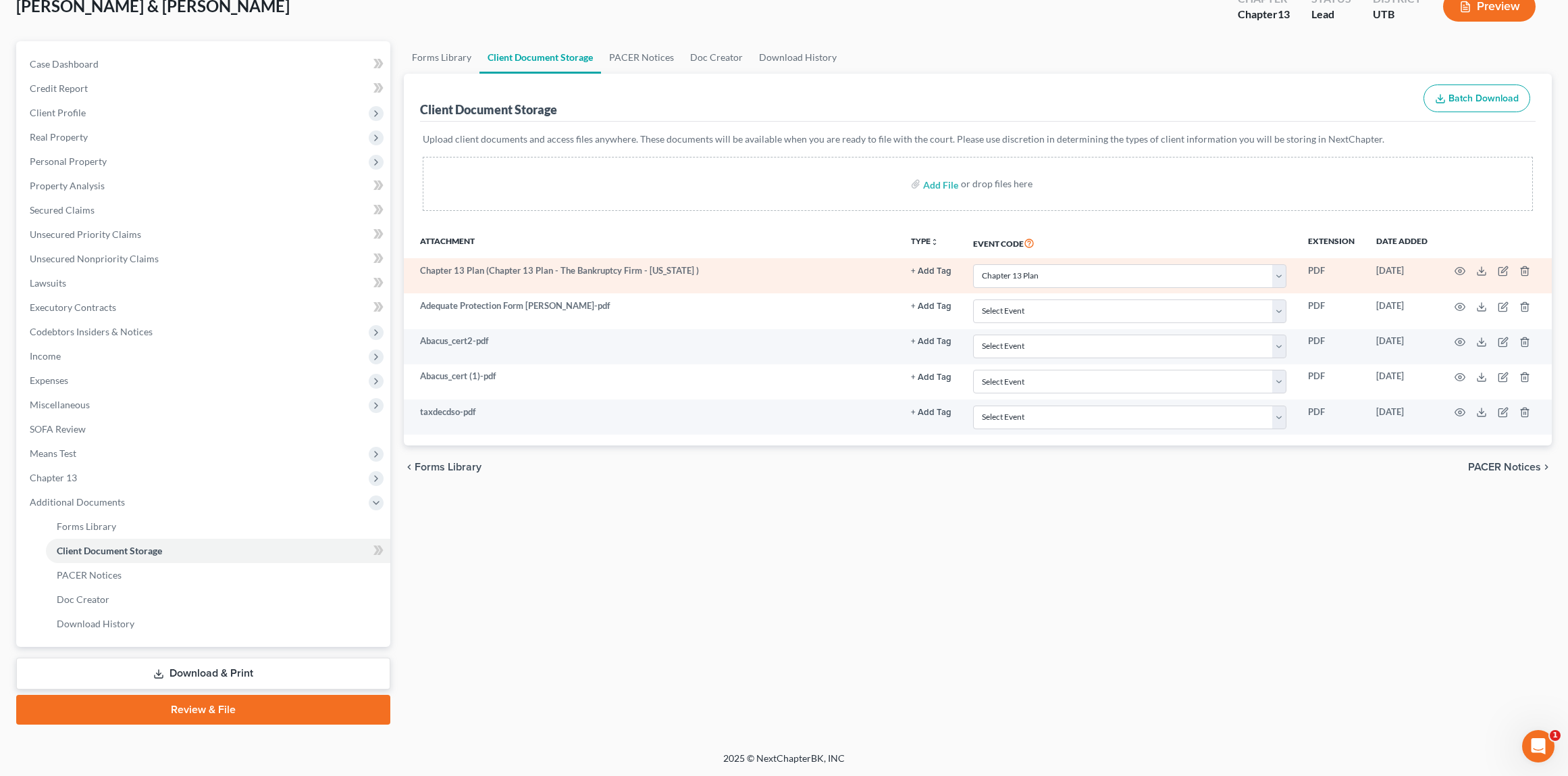
select select "26"
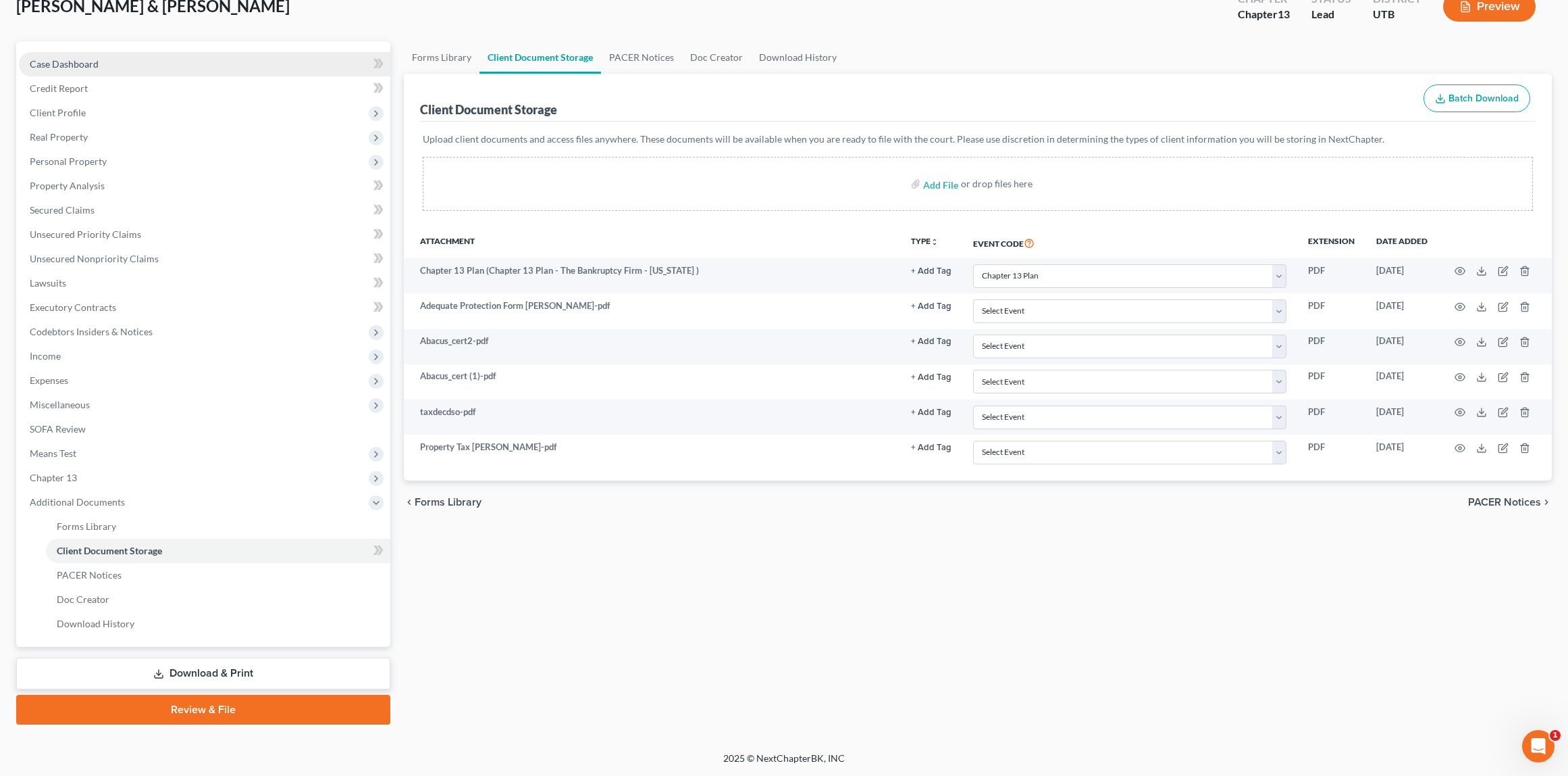
click at [88, 62] on span "Case Dashboard" at bounding box center [64, 64] width 69 height 12
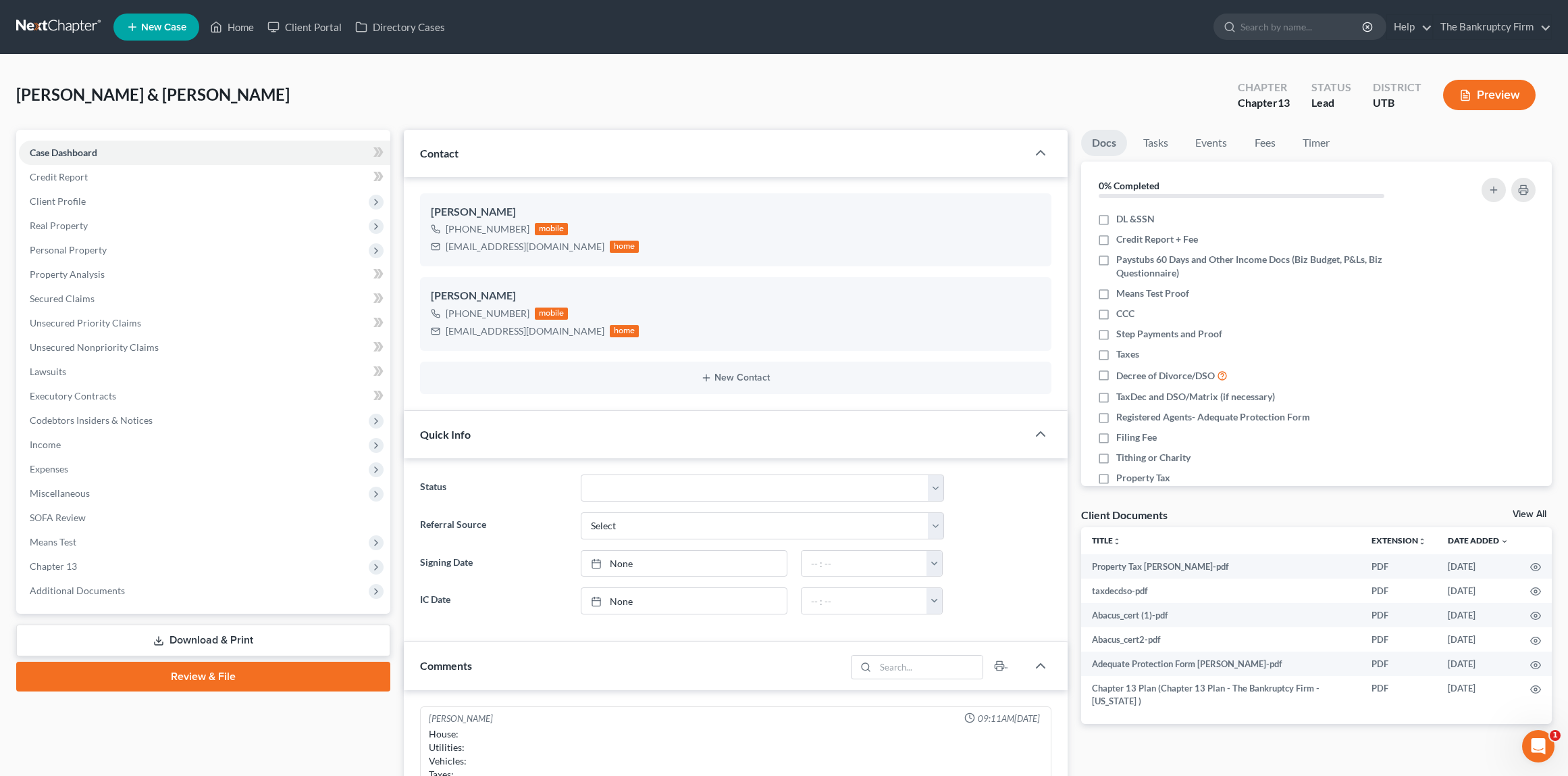
scroll to position [67, 0]
